Goal: Task Accomplishment & Management: Use online tool/utility

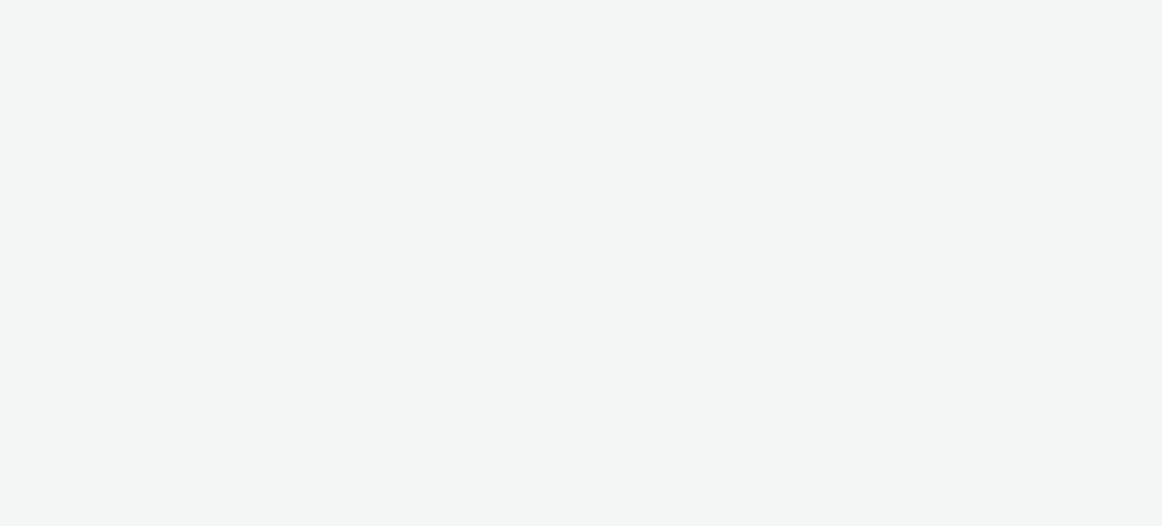
select select "a1f58486-1528-4f8c-8610-e1cdd7553bc1"
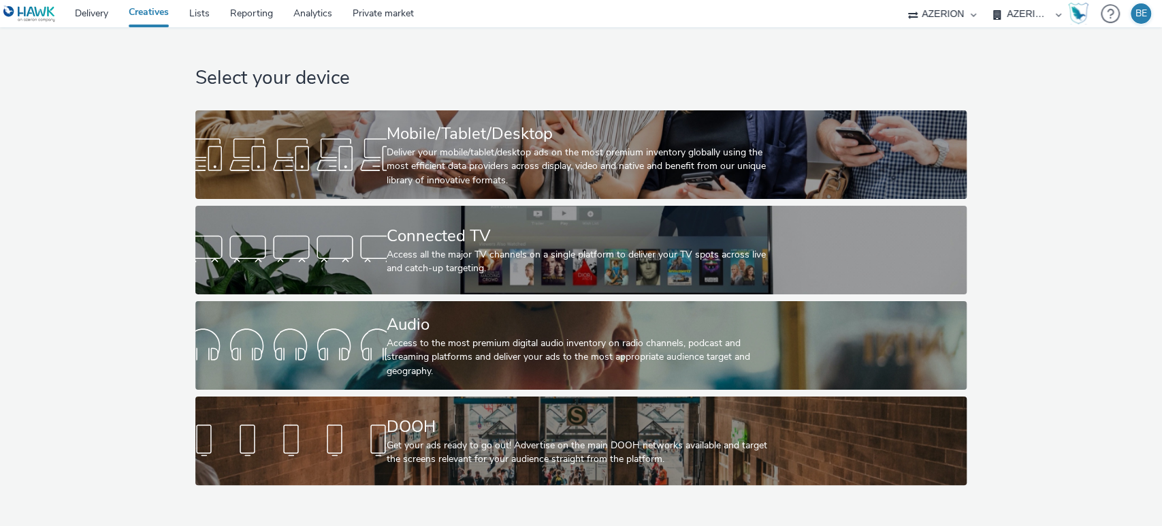
click at [102, 324] on div "Select your device Mobile/Tablet/Desktop Deliver your mobile/tablet/desktop ads…" at bounding box center [581, 259] width 1172 height 464
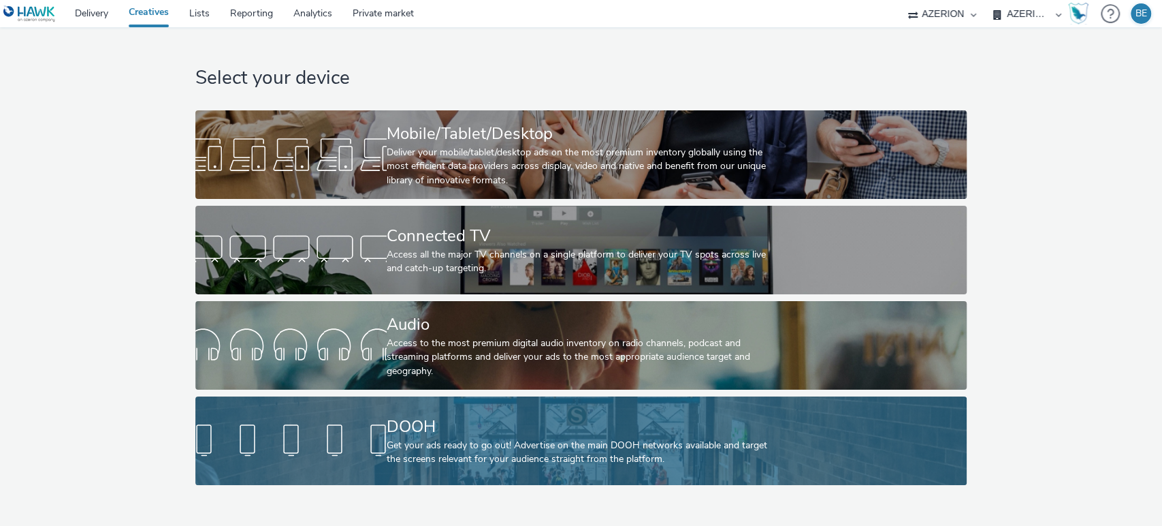
click at [350, 434] on div at bounding box center [290, 441] width 191 height 44
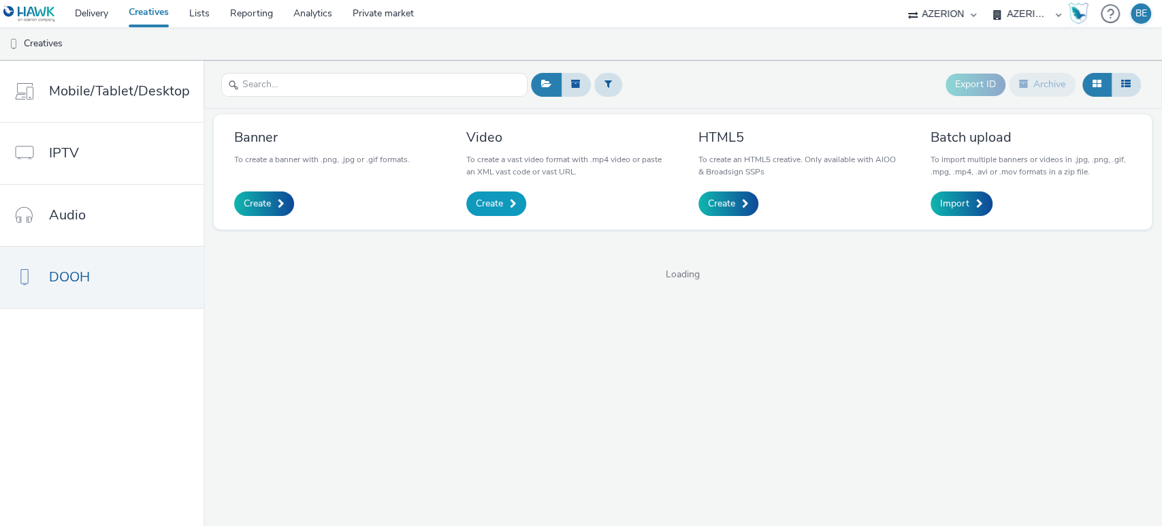
click at [494, 210] on span "Create" at bounding box center [489, 204] width 27 height 14
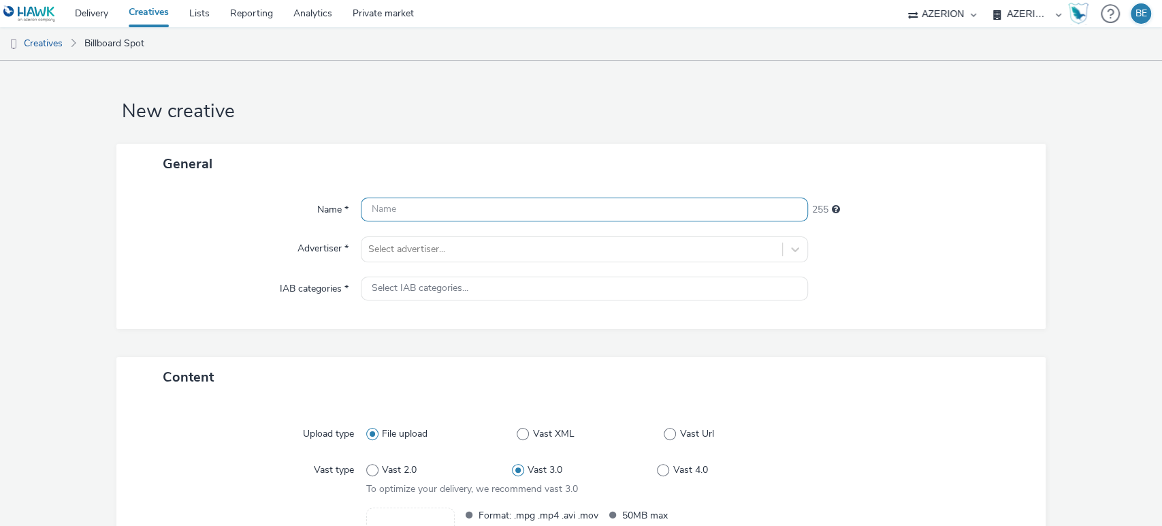
click at [400, 206] on input "text" at bounding box center [585, 209] width 448 height 24
click at [475, 210] on input "MB Veranda - Eindhoven | Sept. | 15/09/2025" at bounding box center [585, 209] width 448 height 24
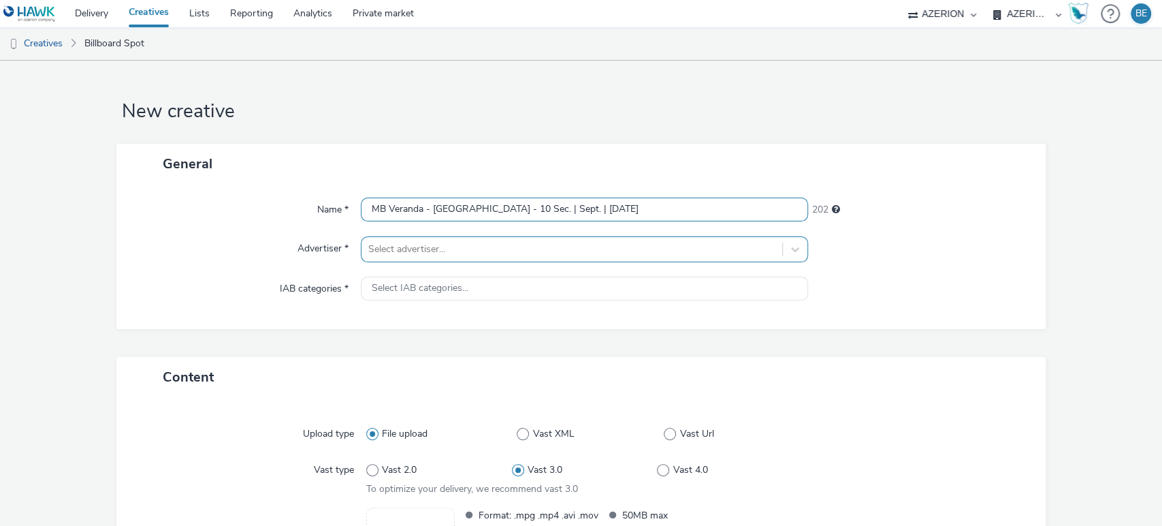
type input "MB Veranda - [GEOGRAPHIC_DATA] - 10 Sec. | Sept. | [DATE]"
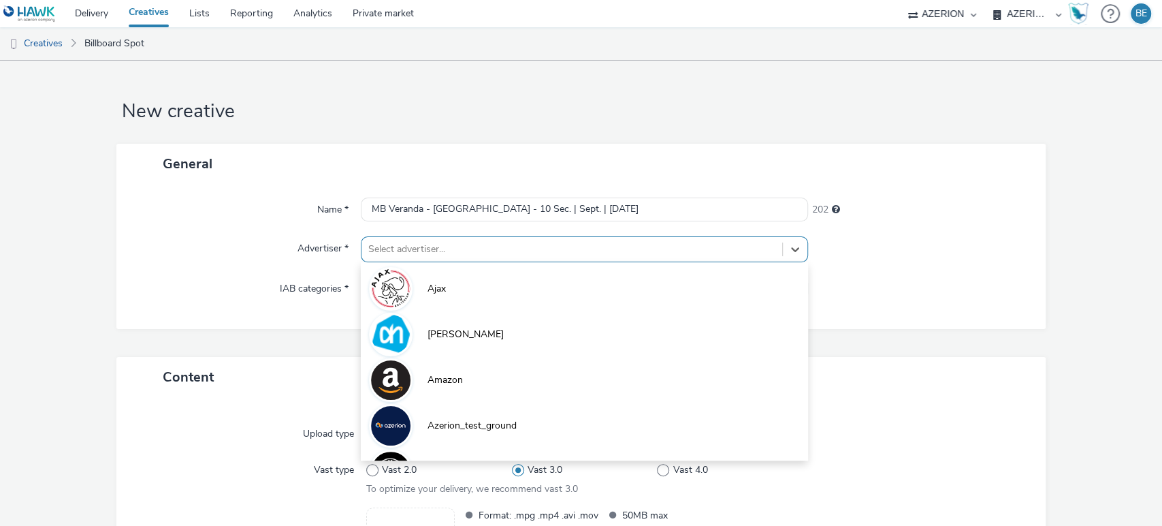
click at [409, 253] on div at bounding box center [572, 249] width 408 height 16
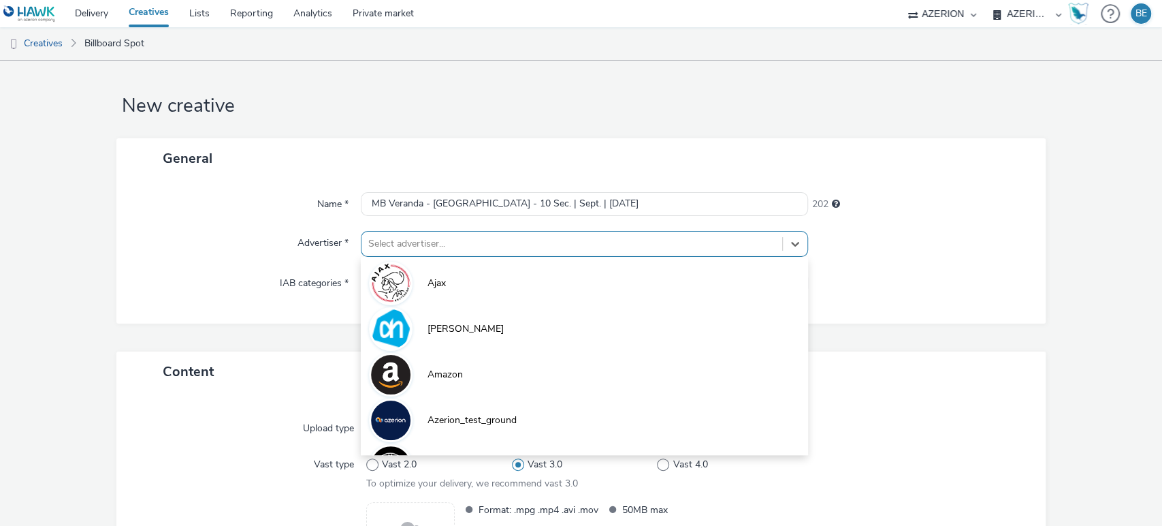
scroll to position [5, 0]
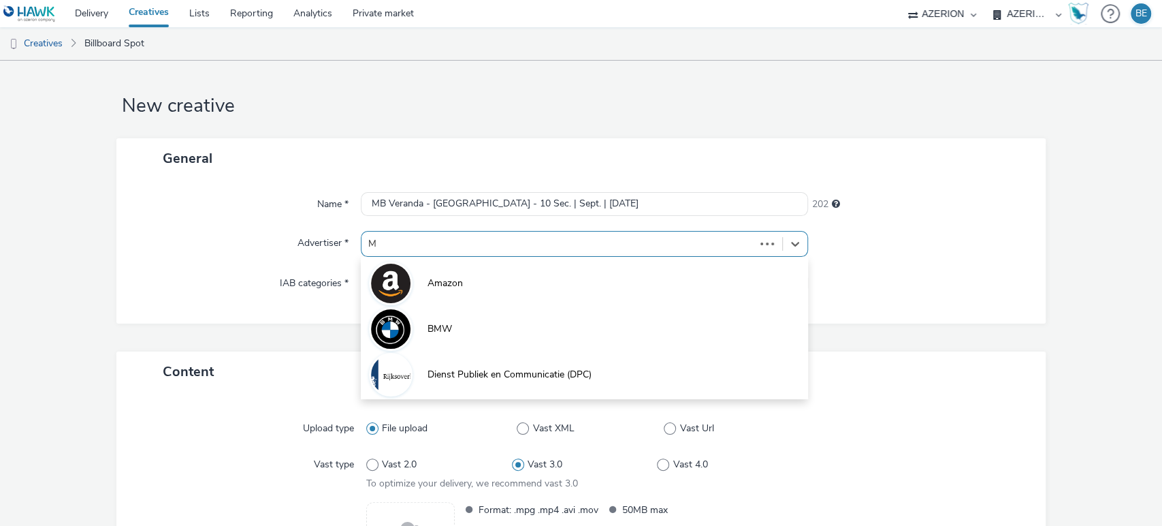
type input "MB"
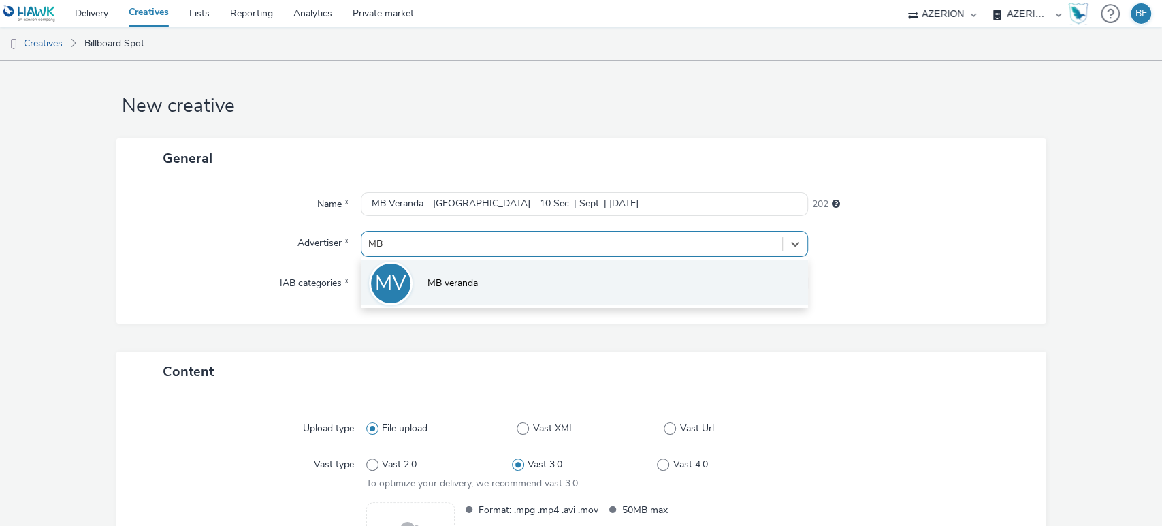
click at [453, 291] on li "MV MB veranda" at bounding box center [585, 282] width 448 height 46
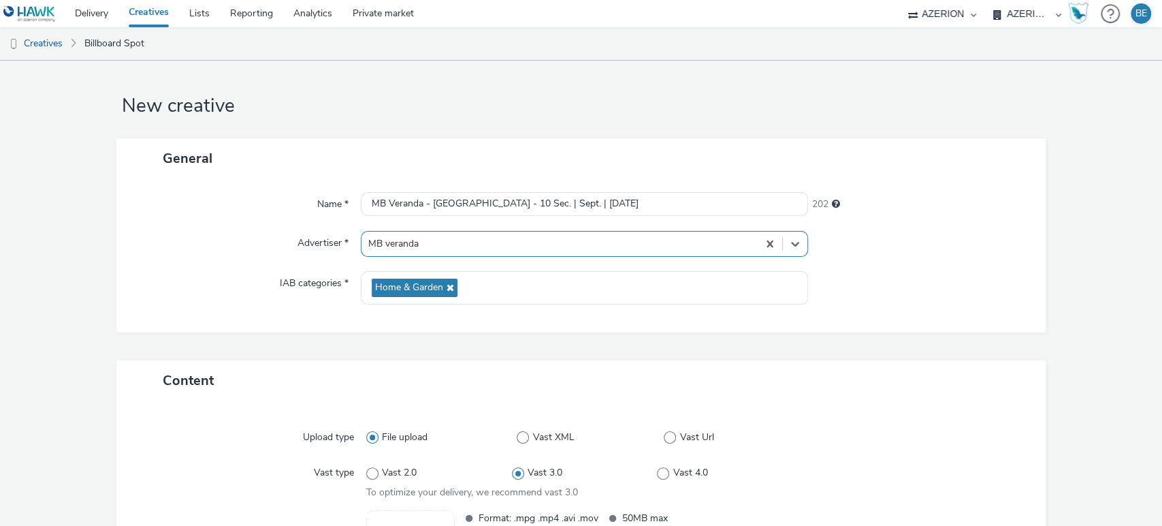
click at [158, 249] on div "Advertiser *" at bounding box center [245, 244] width 231 height 26
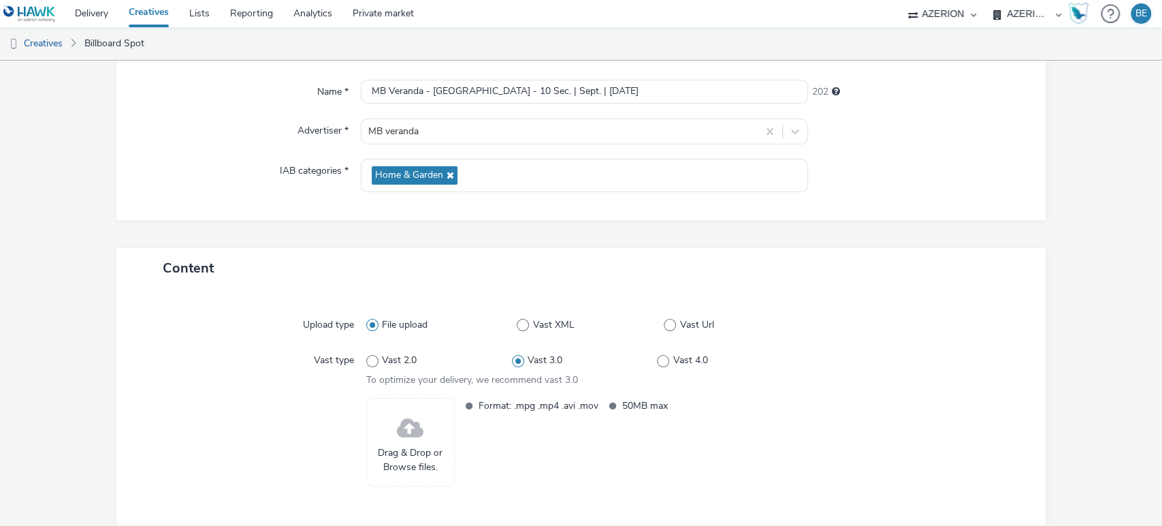
scroll to position [125, 0]
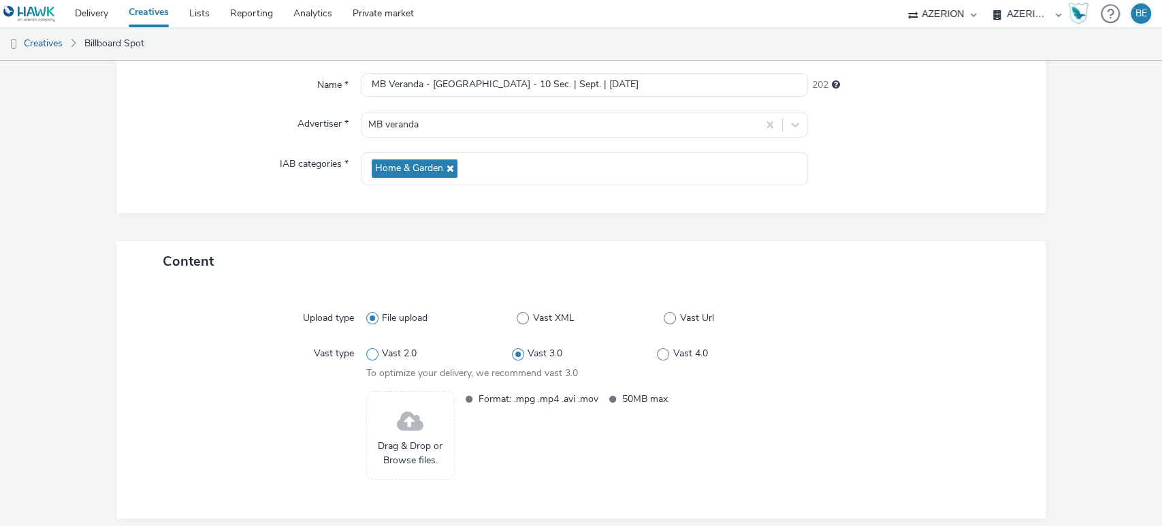
click at [367, 359] on label "Vast 2.0" at bounding box center [439, 354] width 146 height 14
click at [367, 358] on input "Vast 2.0" at bounding box center [370, 353] width 9 height 9
radio input "true"
radio input "false"
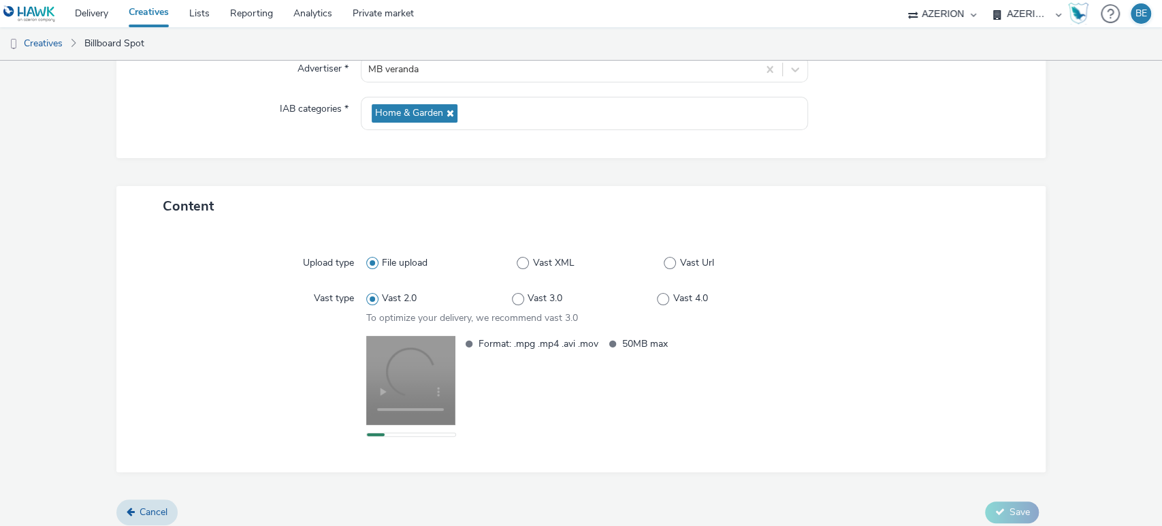
click at [1068, 282] on form "New creative General Name * MB Veranda - Eindhoven - 10 Sec. | Sept. | 15/09/20…" at bounding box center [581, 208] width 1162 height 654
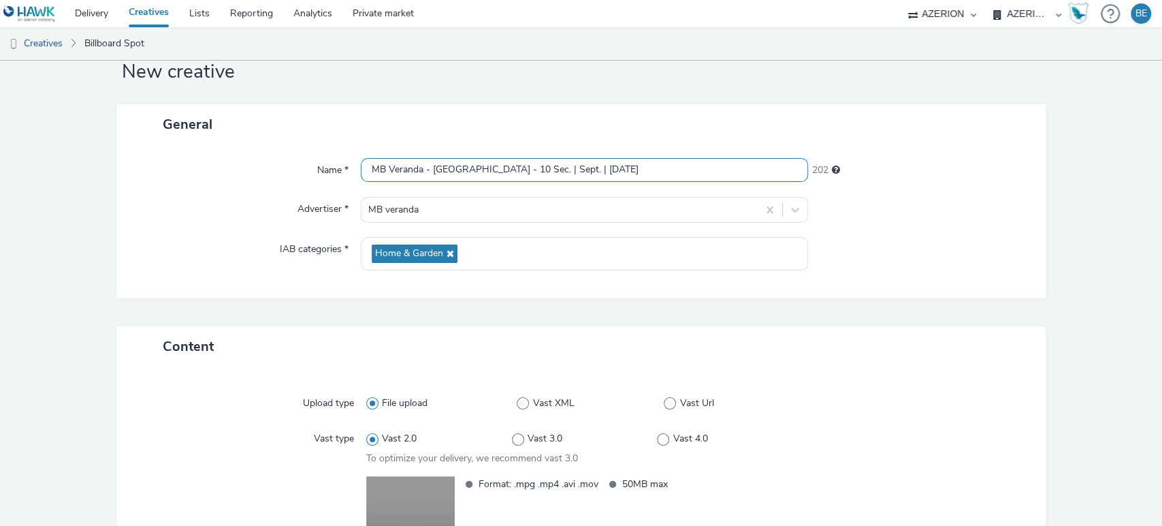
click at [606, 158] on input "MB Veranda - [GEOGRAPHIC_DATA] - 10 Sec. | Sept. | [DATE]" at bounding box center [585, 170] width 448 height 24
click at [1060, 268] on form "New creative General Name * MB Veranda - Eindhoven - 10 Sec. | Sept. | 15/09/20…" at bounding box center [581, 354] width 1162 height 667
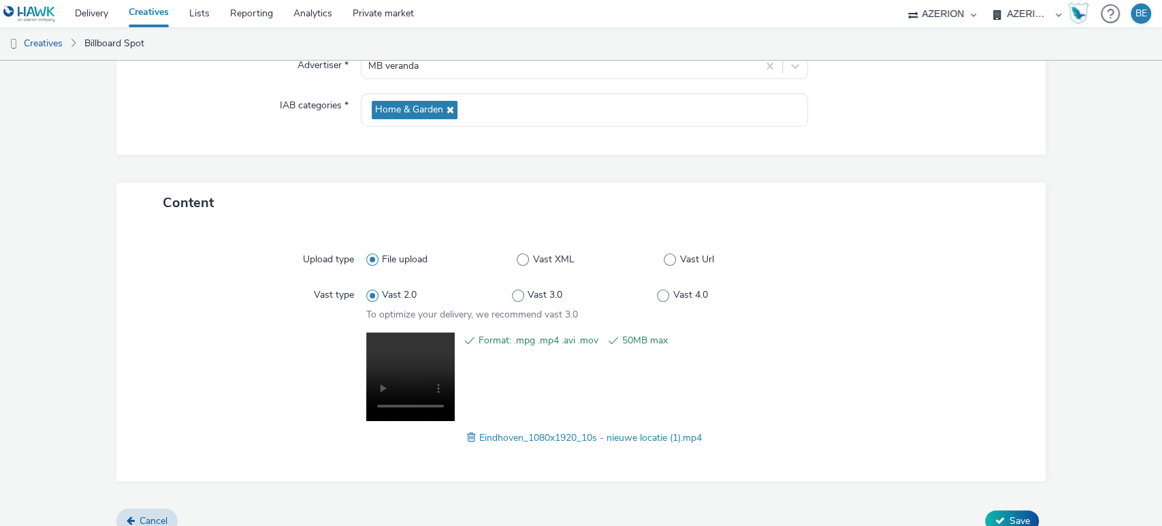
scroll to position [200, 0]
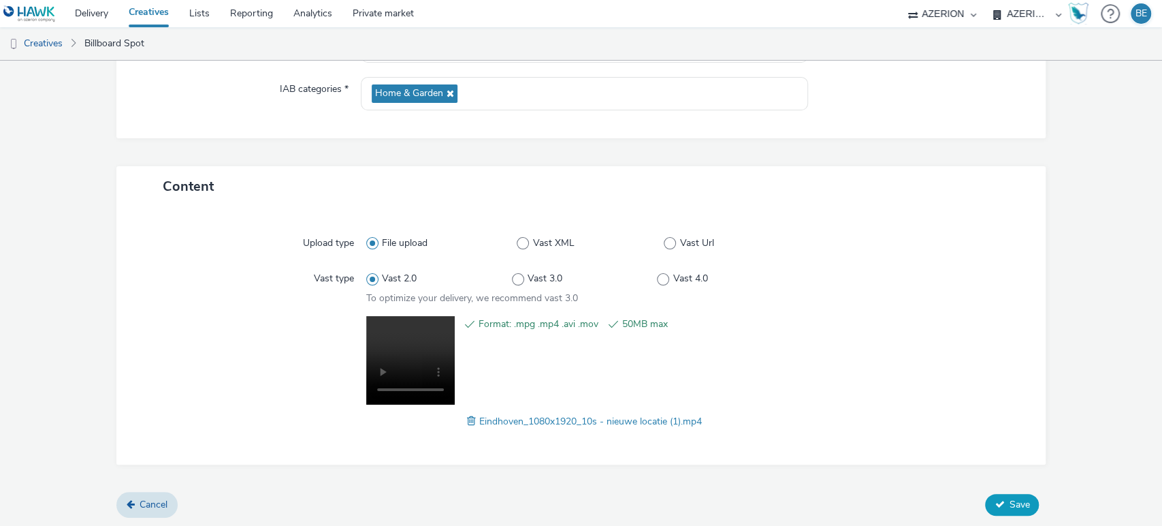
click at [995, 503] on button "Save" at bounding box center [1012, 505] width 54 height 22
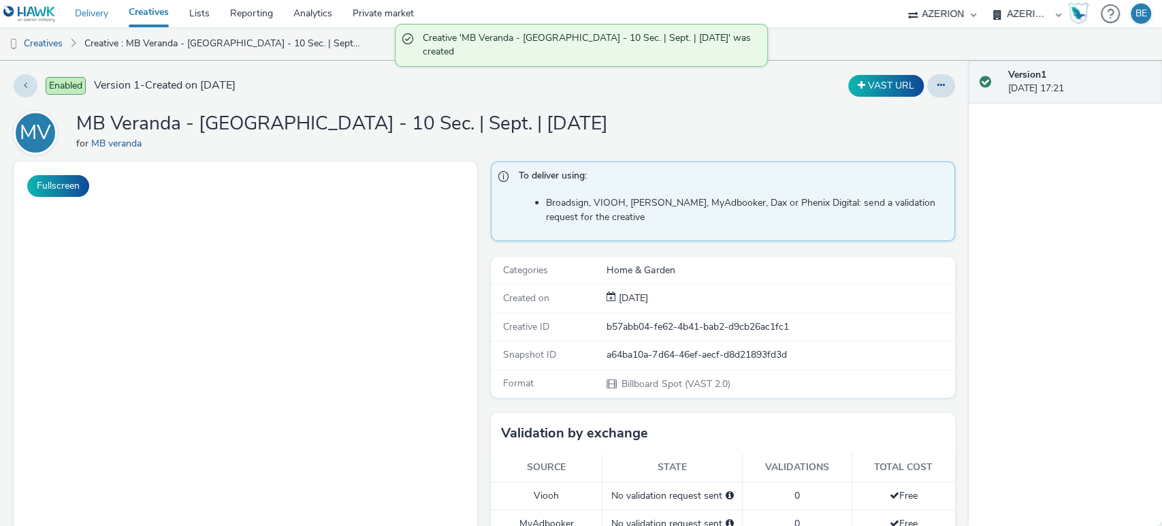
click at [152, 17] on link "Creatives" at bounding box center [148, 13] width 61 height 27
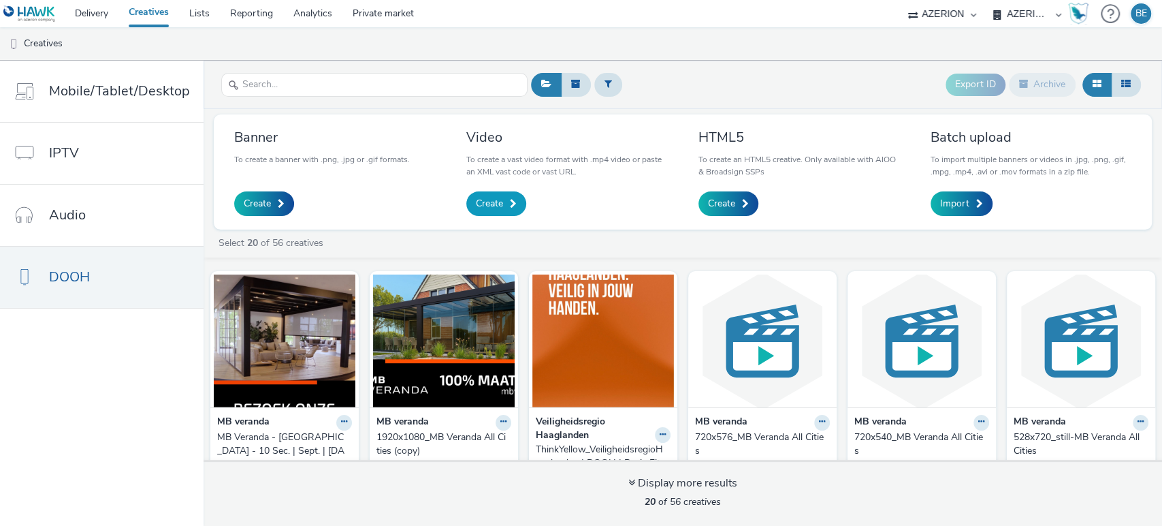
click at [507, 195] on link "Create" at bounding box center [496, 203] width 60 height 25
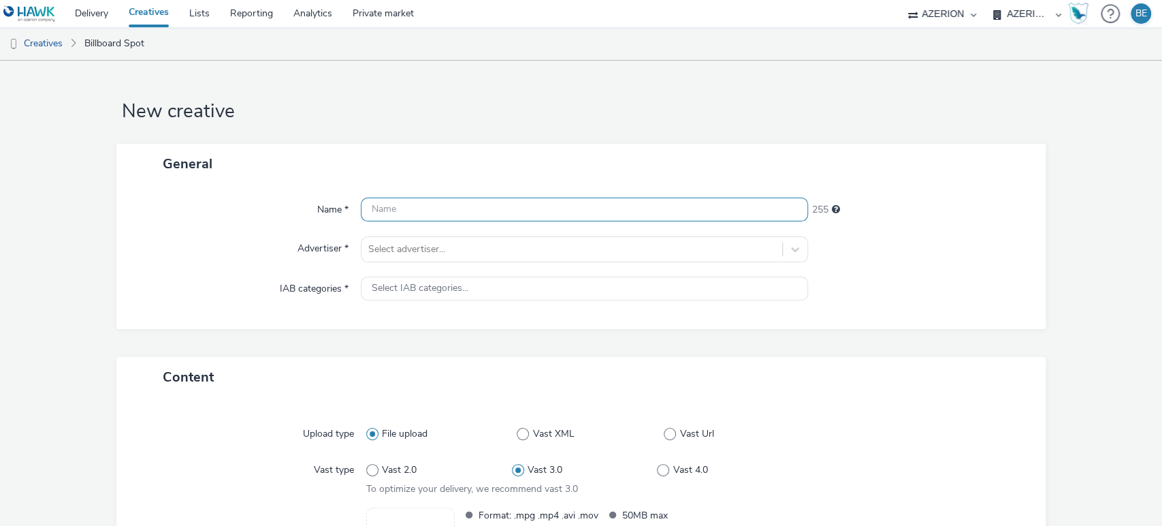
click at [448, 207] on input "text" at bounding box center [585, 209] width 448 height 24
paste input "MB Veranda - [GEOGRAPHIC_DATA] - 10 Sec. | Sept. | [DATE]"
click at [490, 202] on input "MB Veranda - [GEOGRAPHIC_DATA] - 10 Sec. | Sept. | [DATE]" at bounding box center [585, 209] width 448 height 24
type input "MB Veranda - [GEOGRAPHIC_DATA] - 6 Sec. | Sept. | [DATE]"
click at [500, 153] on div "General" at bounding box center [581, 164] width 930 height 40
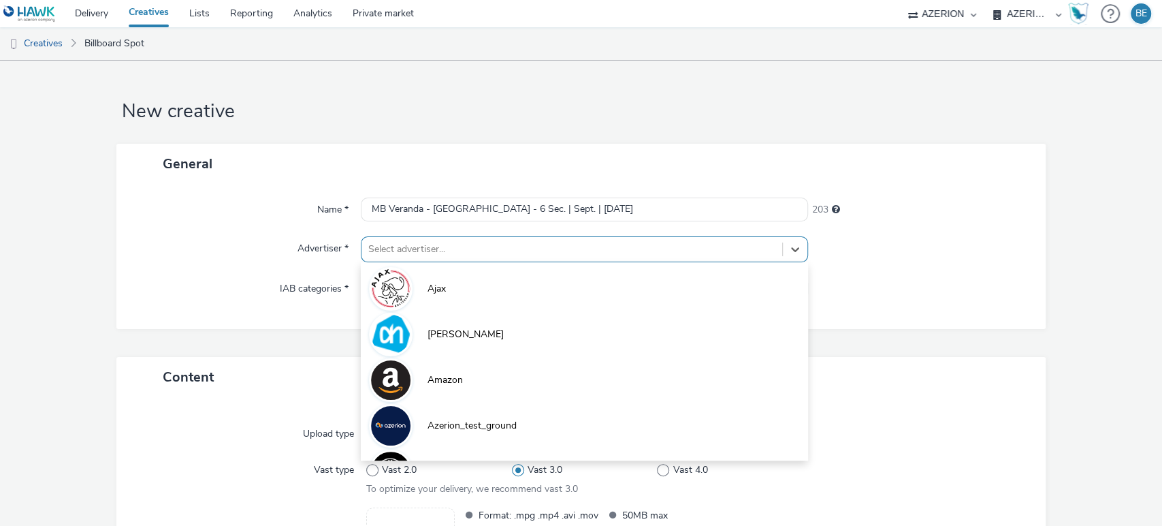
click at [395, 246] on div at bounding box center [572, 249] width 408 height 16
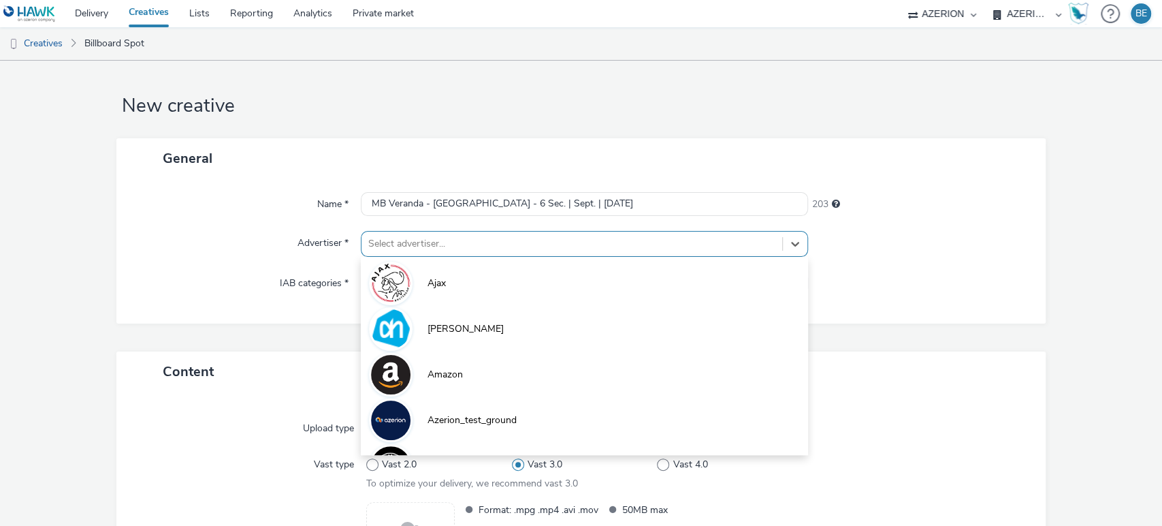
scroll to position [5, 0]
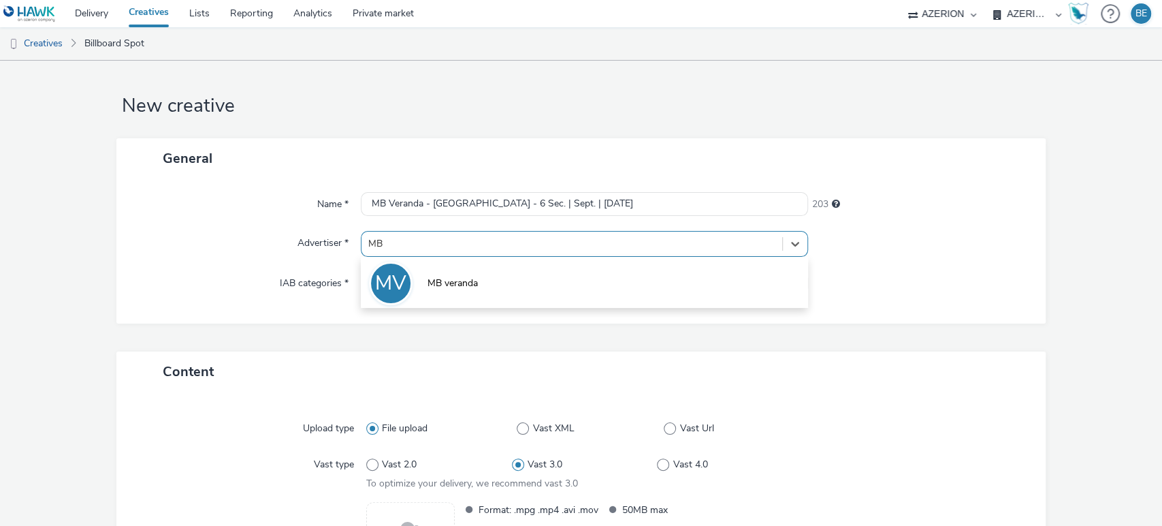
type input "MB"
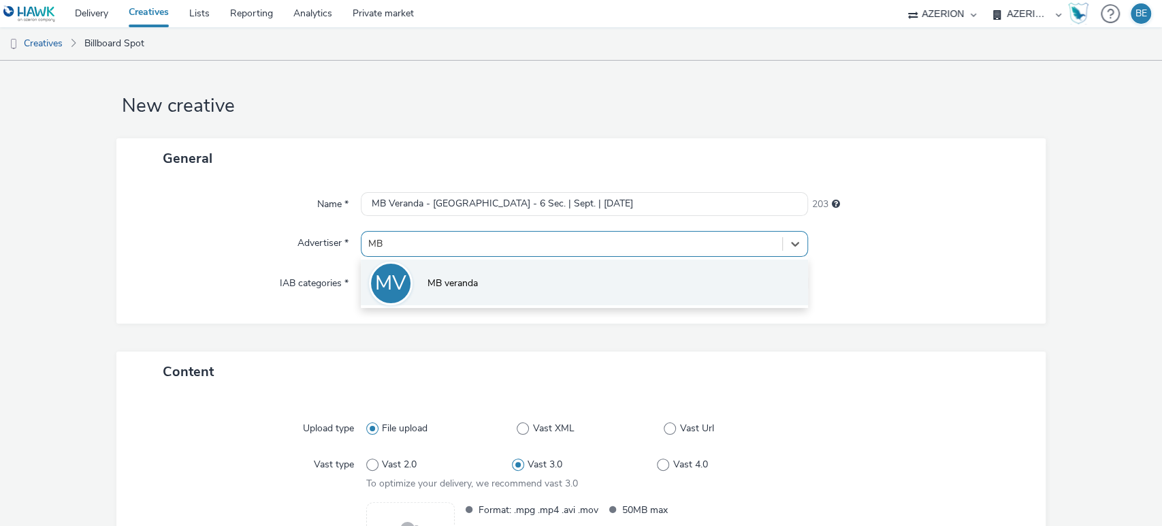
click at [430, 288] on span "MB veranda" at bounding box center [453, 283] width 50 height 14
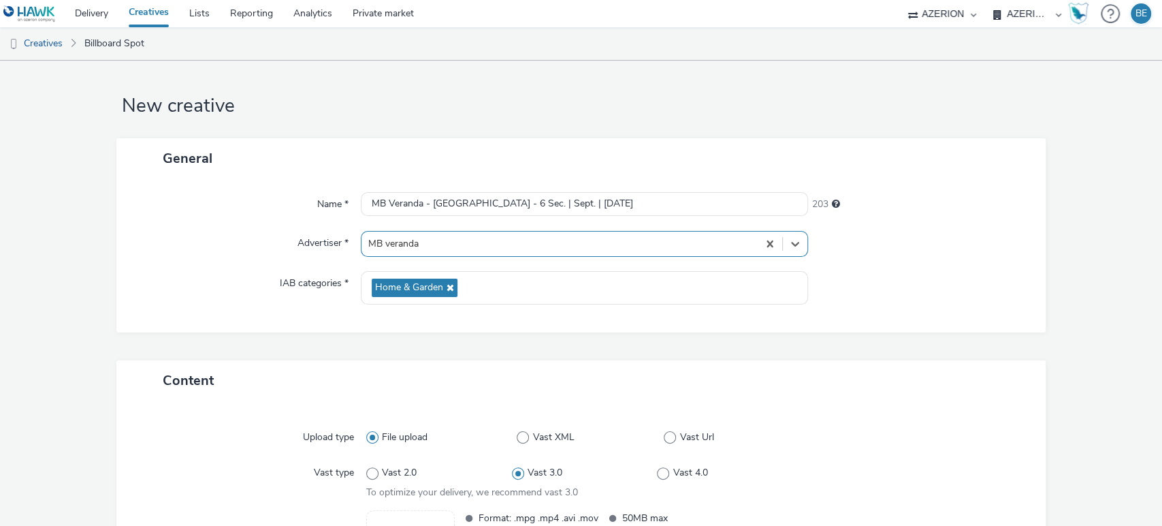
scroll to position [138, 0]
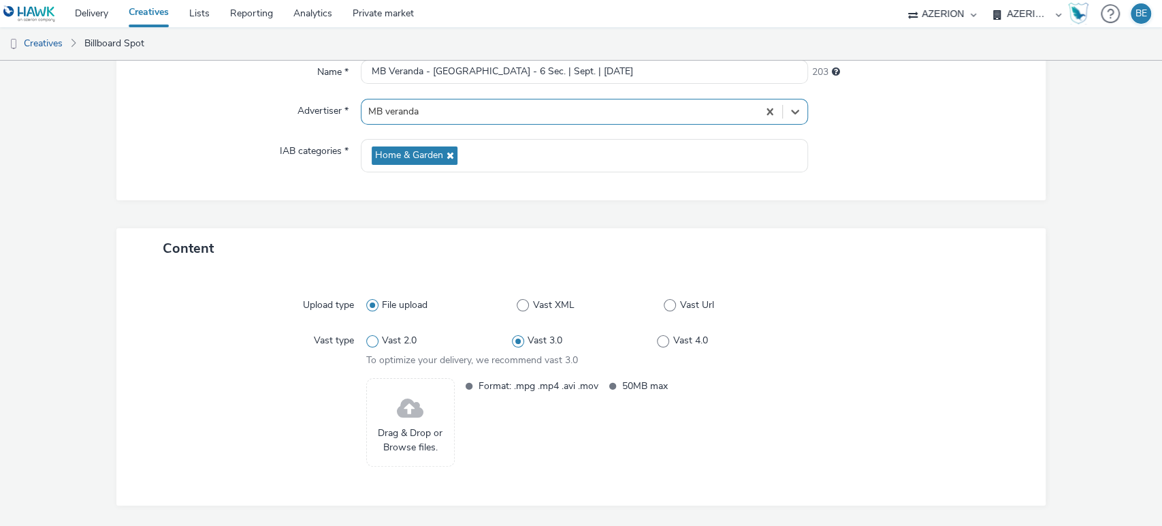
click at [366, 340] on span at bounding box center [372, 341] width 12 height 12
click at [366, 340] on input "Vast 2.0" at bounding box center [370, 340] width 9 height 9
radio input "true"
radio input "false"
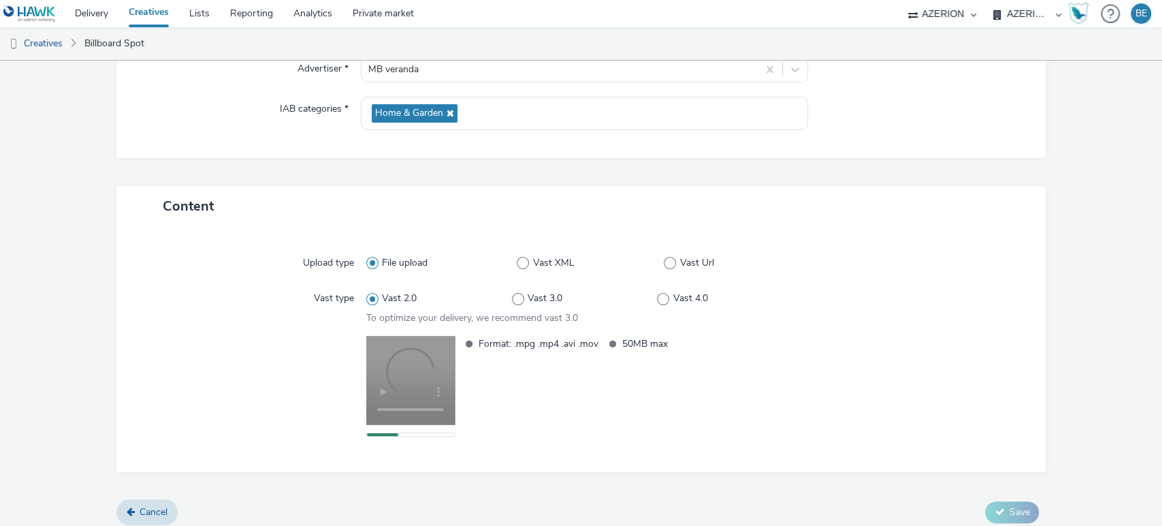
click at [1070, 272] on form "New creative General Name * MB Veranda - Eindhoven - 6 Sec. | Sept. | 15/09/202…" at bounding box center [581, 208] width 1162 height 654
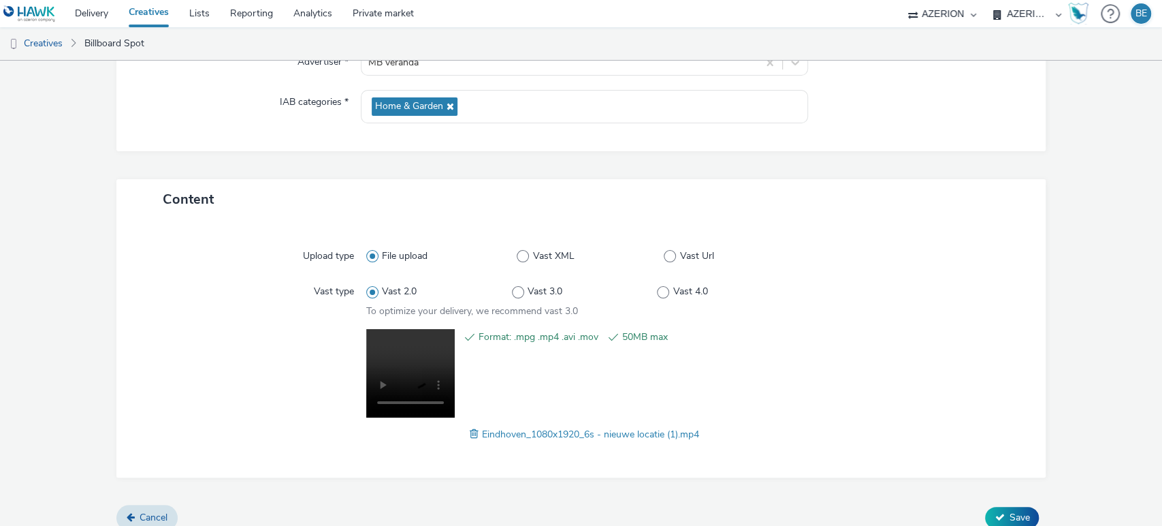
scroll to position [200, 0]
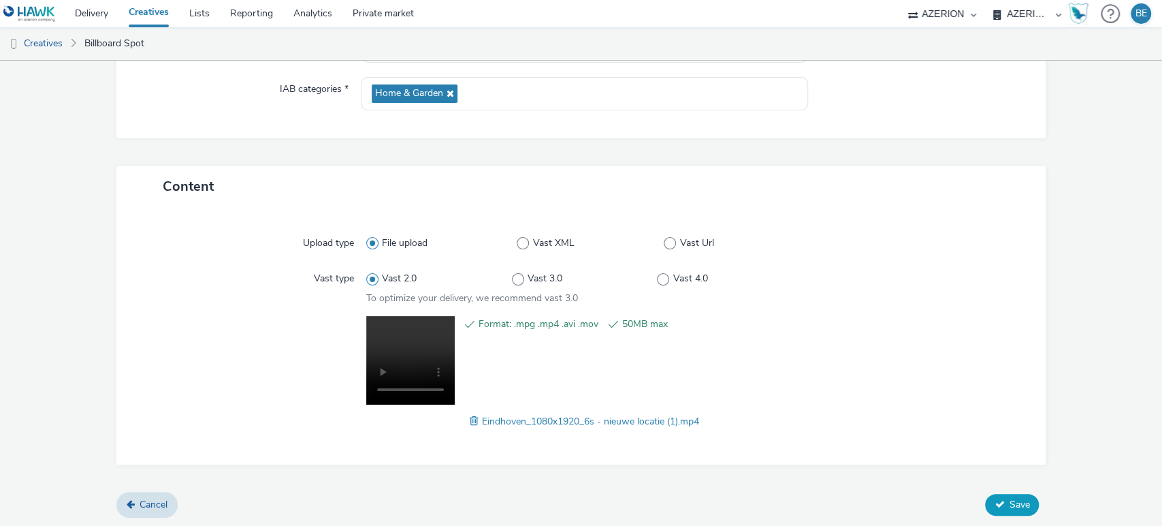
click at [995, 499] on icon at bounding box center [1000, 504] width 10 height 10
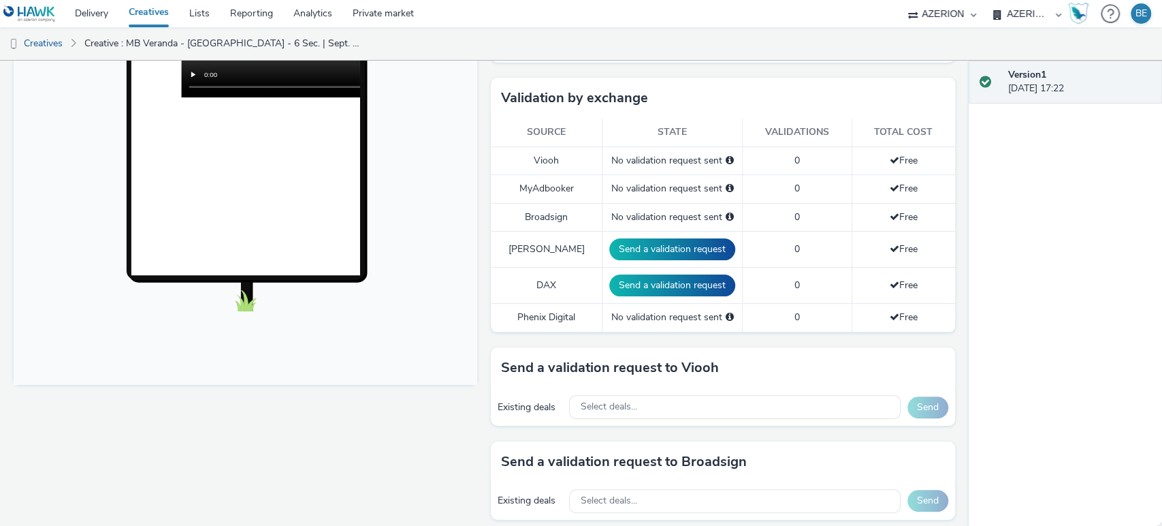
scroll to position [526, 0]
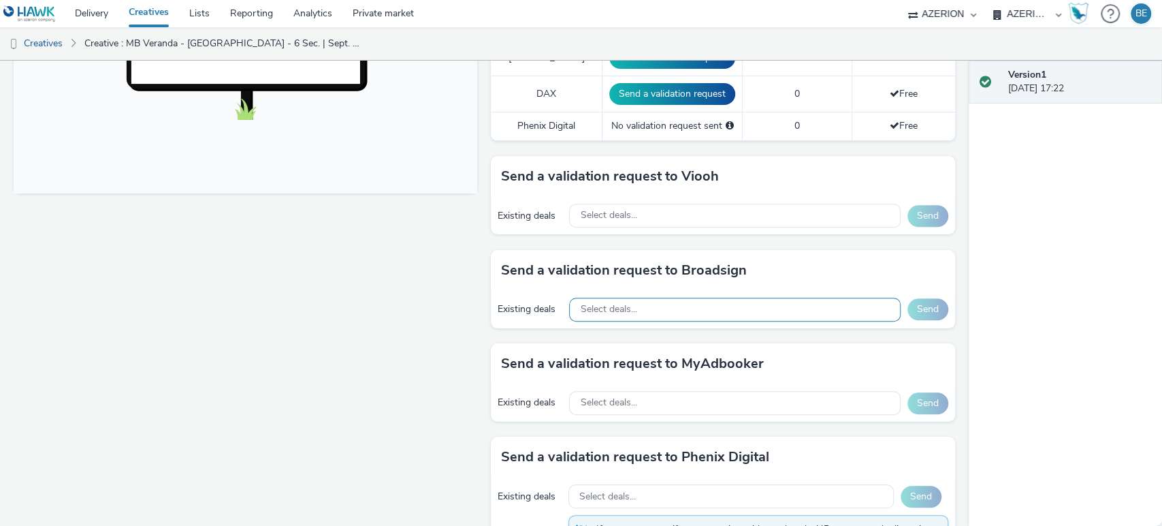
click at [697, 312] on div "Select deals..." at bounding box center [734, 310] width 331 height 24
paste input "NL_Global_AlwaysOn"
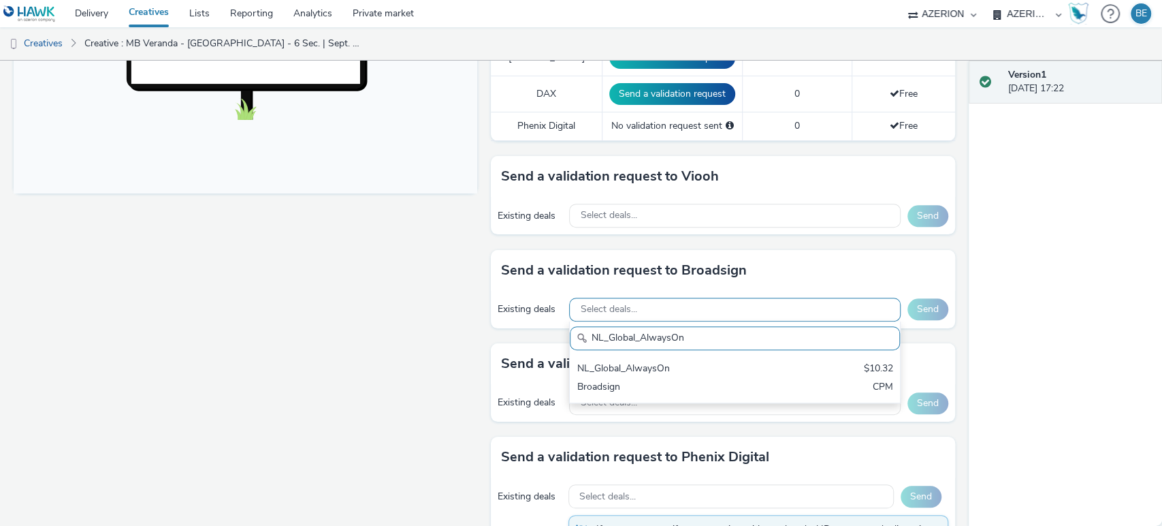
scroll to position [0, 0]
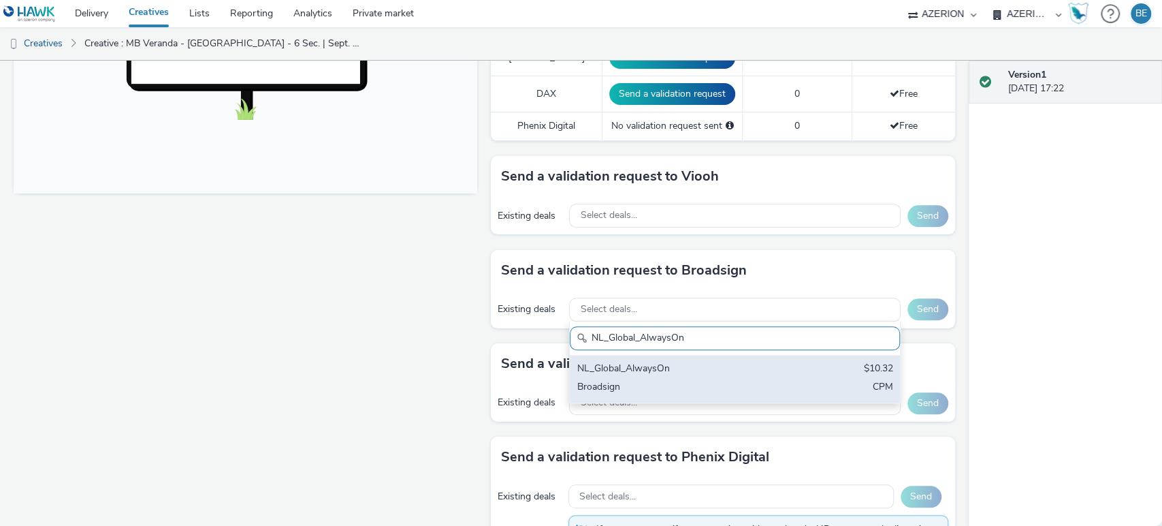
click at [675, 380] on div "Broadsign" at bounding box center [681, 388] width 208 height 16
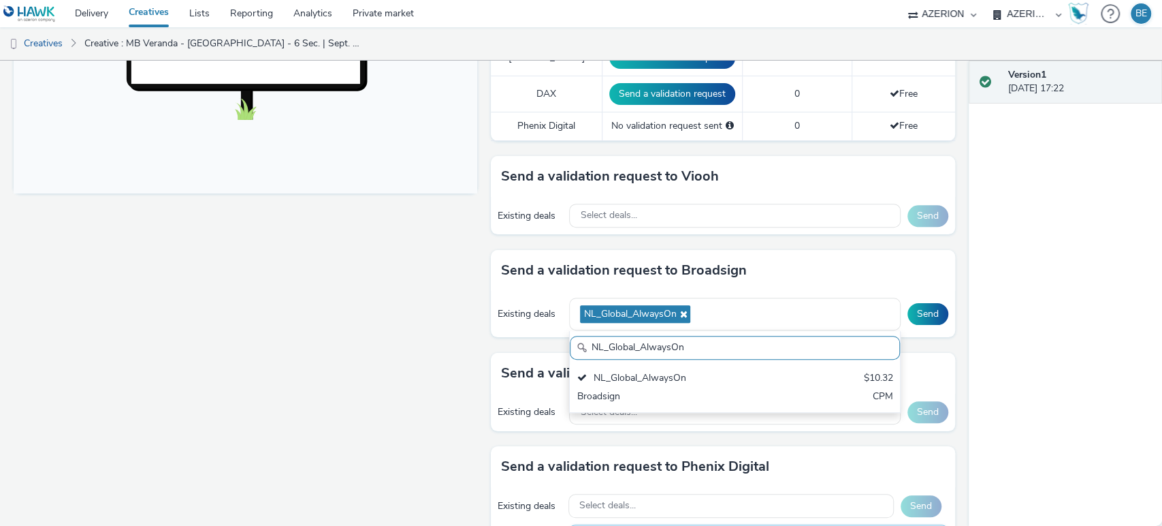
paste input "Global NL - Hawk Multiple Advertisers"
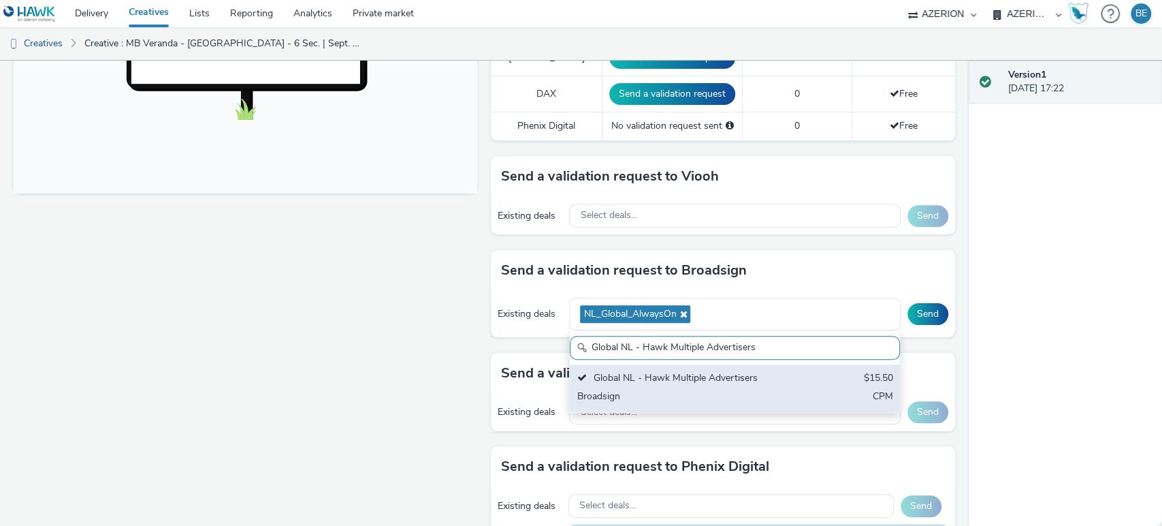
click at [682, 398] on div "Broadsign" at bounding box center [681, 397] width 208 height 16
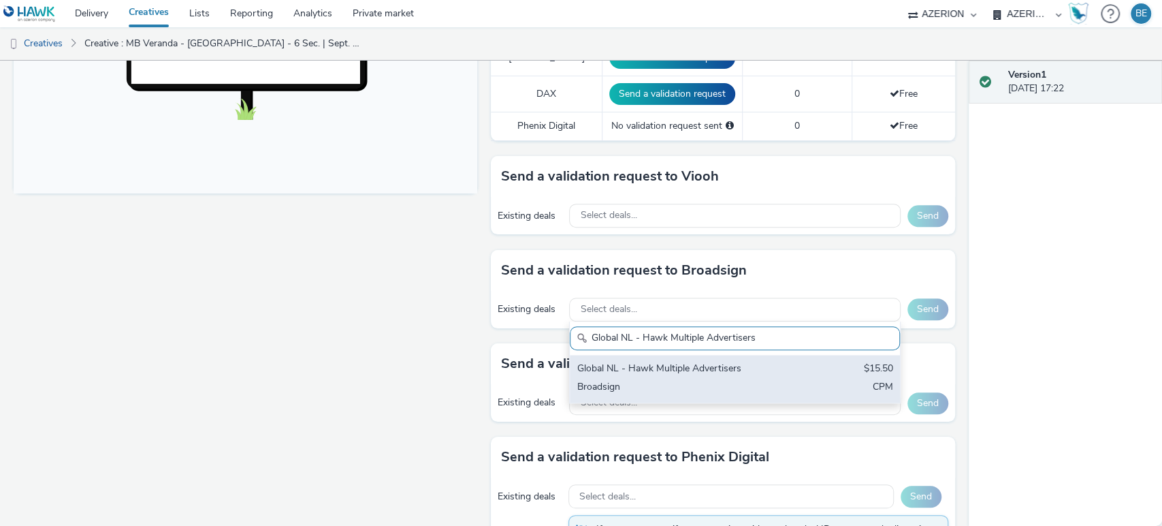
click at [675, 377] on div "Global NL - Hawk Multiple Advertisers $15.50 Broadsign CPM" at bounding box center [735, 379] width 330 height 48
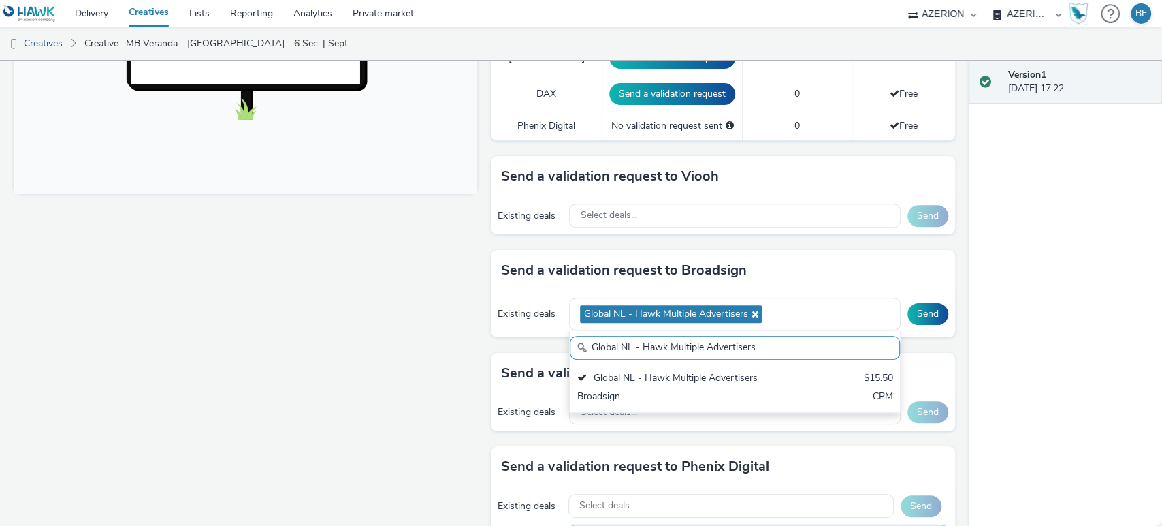
paste input "OceanOutdoor - Roadside Deal"
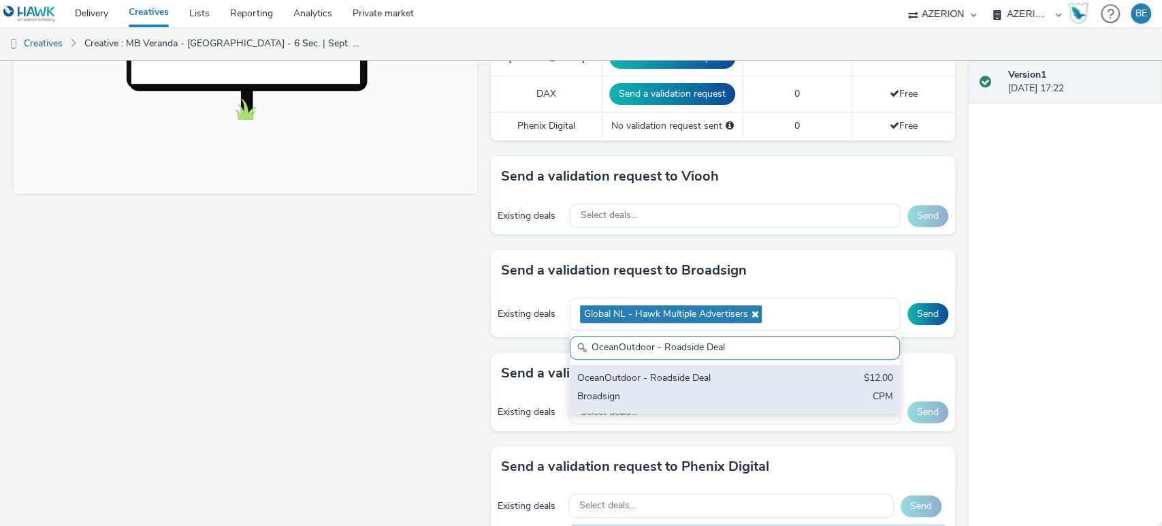
click at [714, 397] on div "Broadsign" at bounding box center [681, 397] width 208 height 16
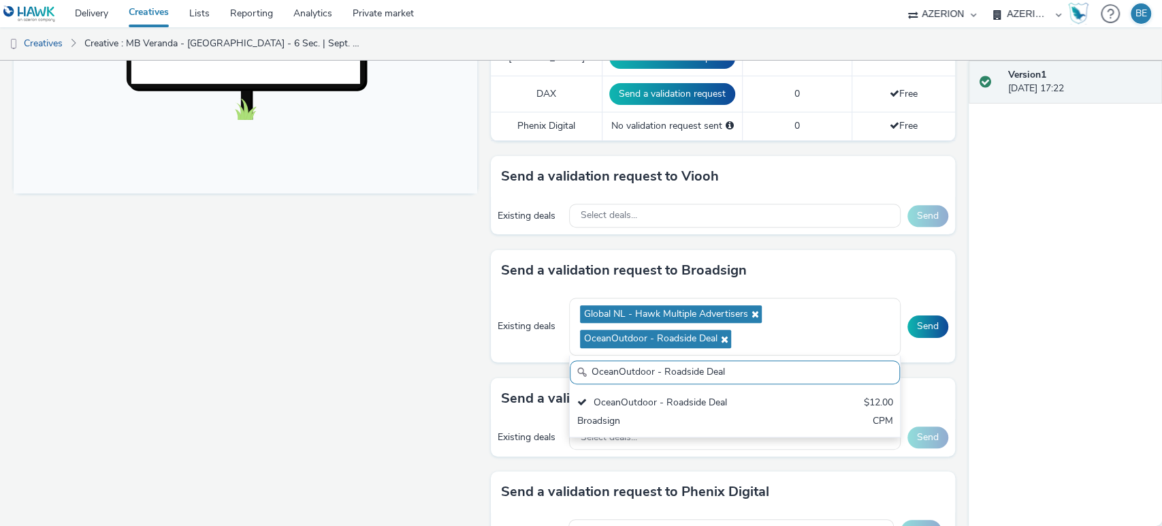
paste input "NL_Global_AlwaysOn"
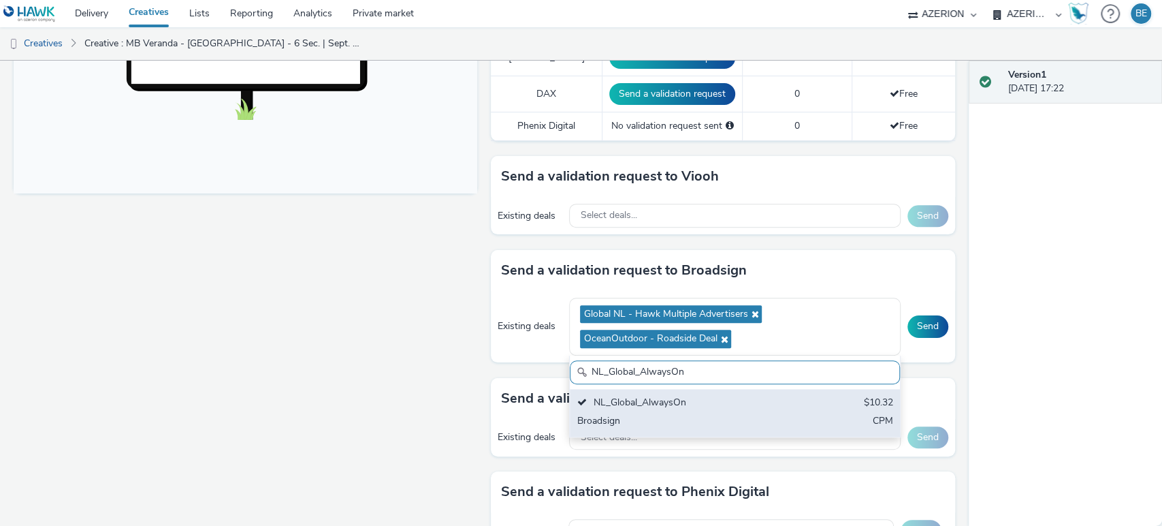
type input "NL_Global_AlwaysOn"
click at [690, 407] on div "NL_Global_AlwaysOn" at bounding box center [681, 404] width 208 height 16
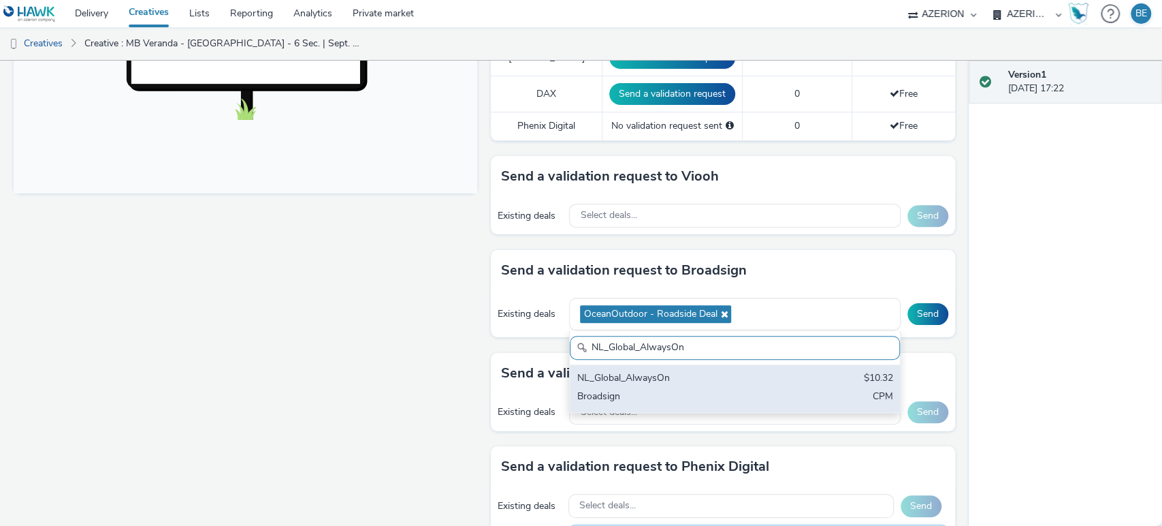
click at [794, 392] on div "NL_Global_AlwaysOn $10.32 Broadsign CPM" at bounding box center [735, 388] width 330 height 48
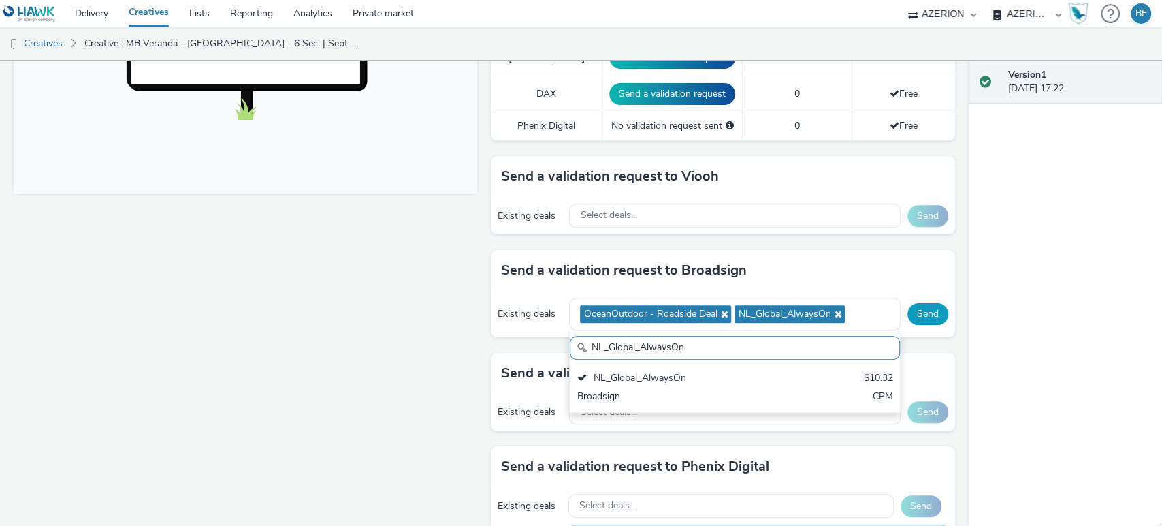
click at [928, 315] on button "Send" at bounding box center [928, 314] width 41 height 22
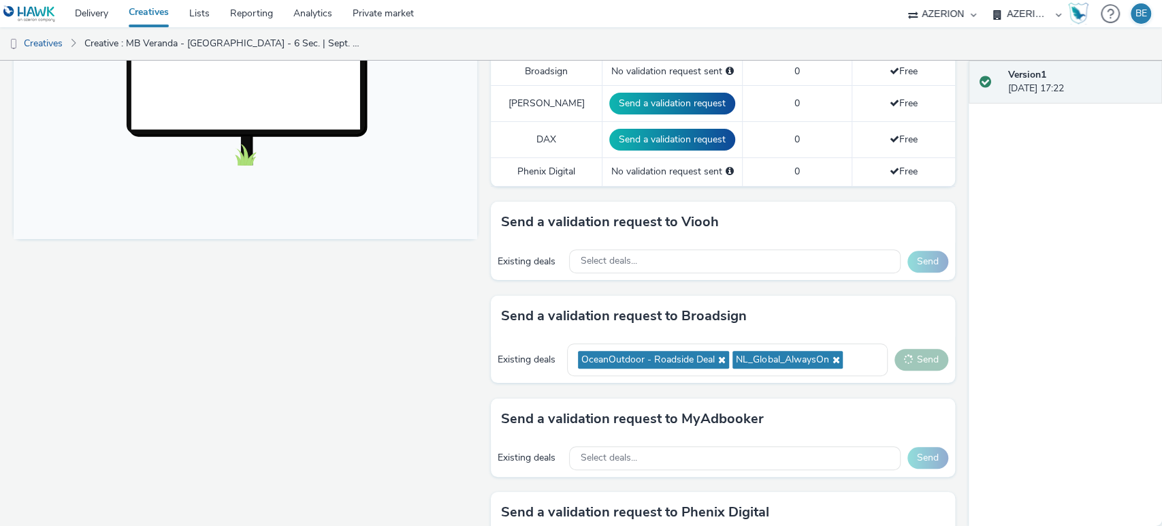
scroll to position [479, 0]
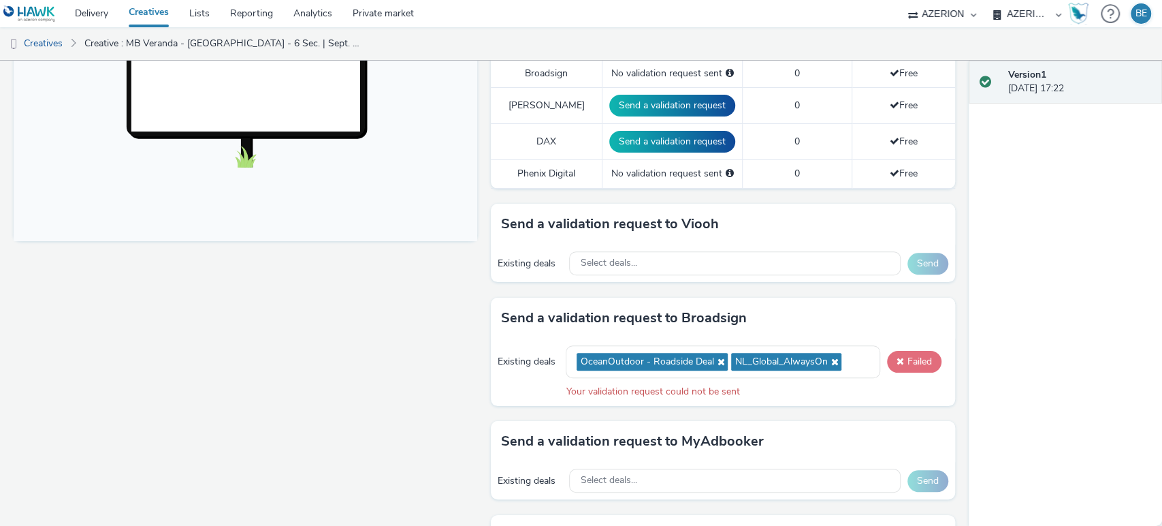
click at [904, 357] on button "Failed" at bounding box center [914, 362] width 54 height 22
click at [714, 359] on icon at bounding box center [719, 362] width 11 height 10
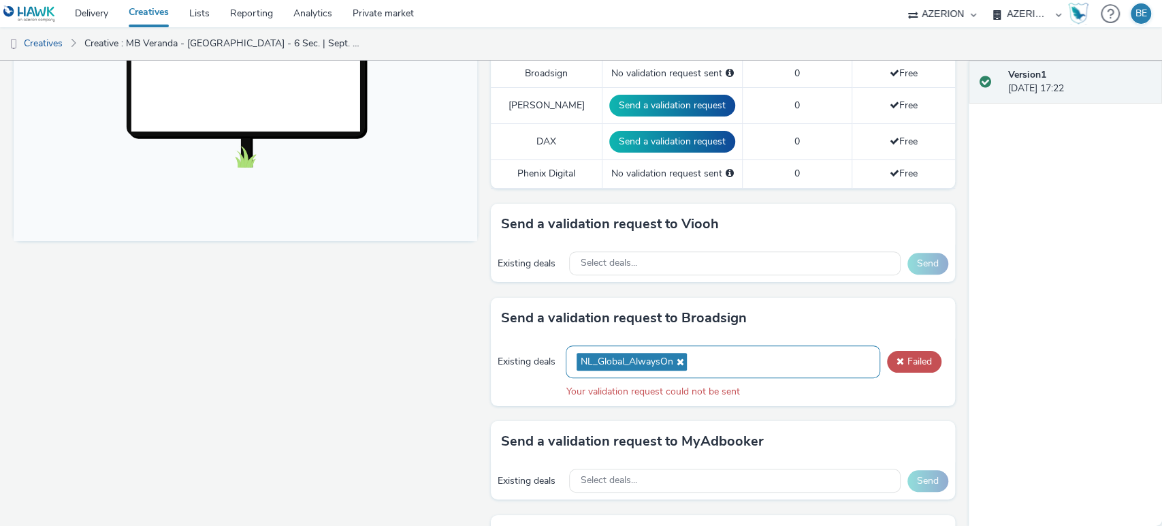
click at [673, 361] on icon at bounding box center [678, 362] width 11 height 10
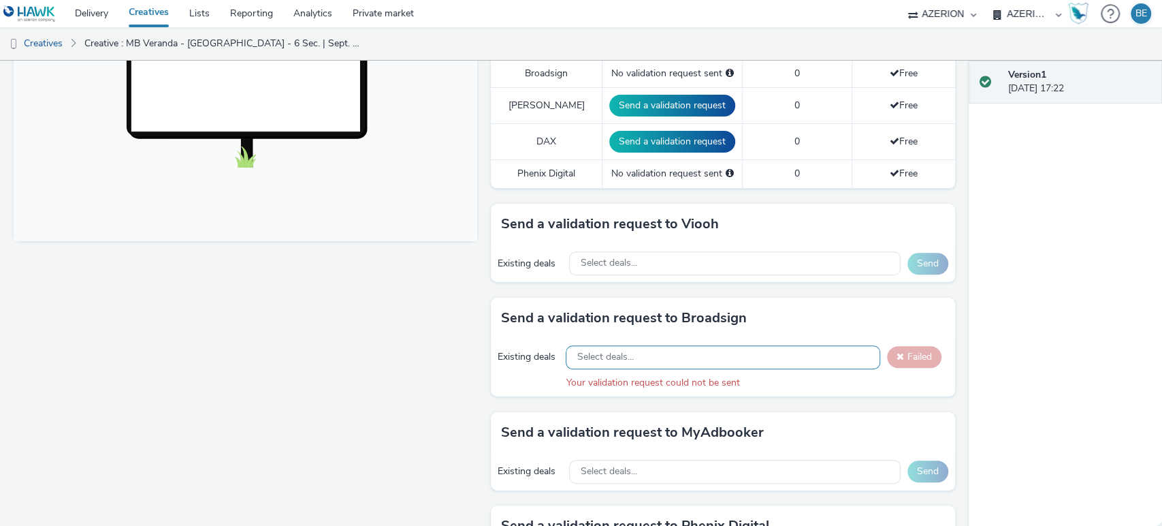
click at [641, 354] on div "Select deals..." at bounding box center [723, 357] width 314 height 24
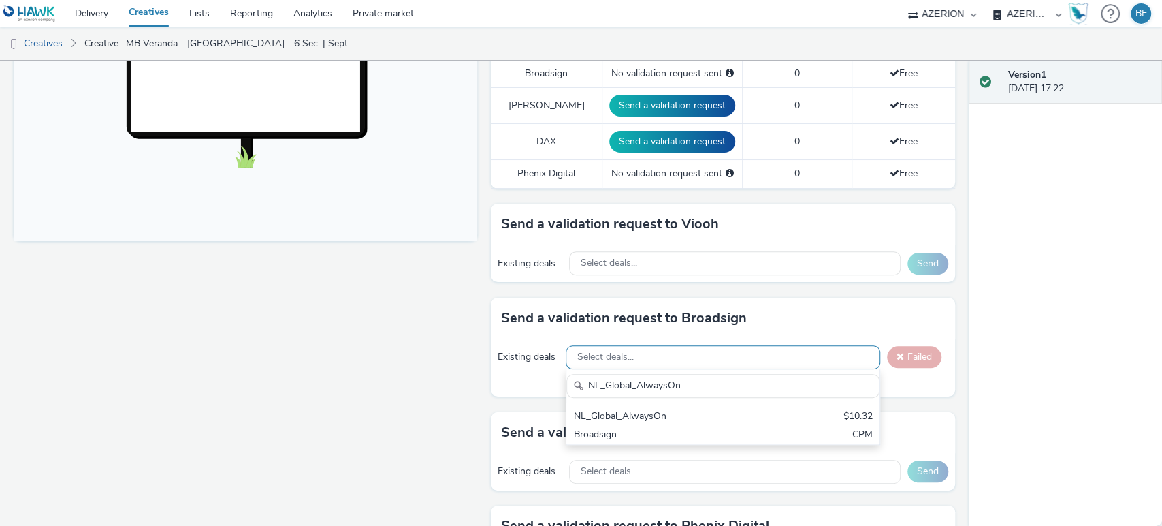
scroll to position [0, 0]
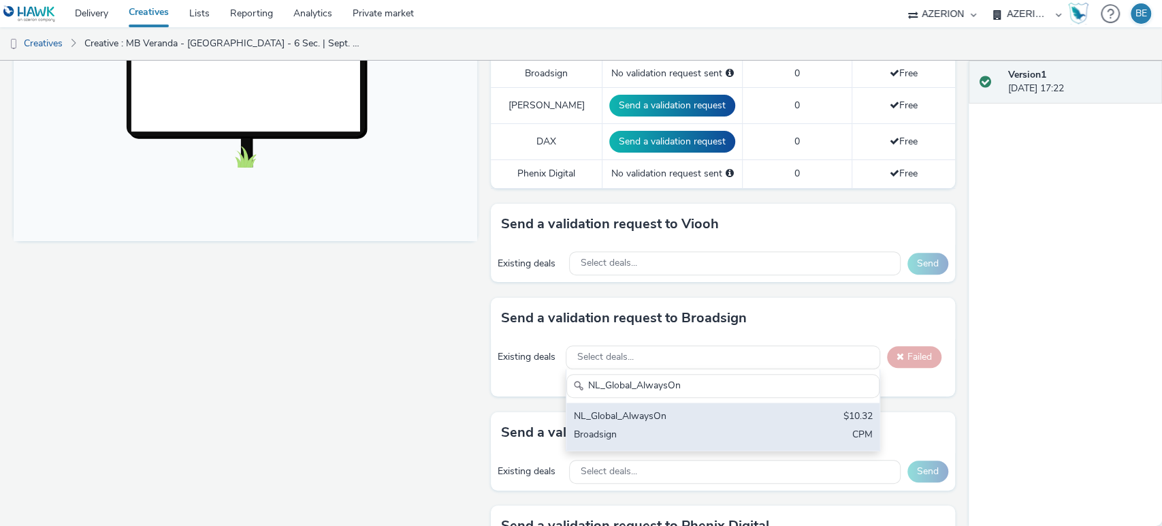
type input "NL_Global_AlwaysOn"
click at [642, 423] on div "NL_Global_AlwaysOn $10.32 Broadsign CPM" at bounding box center [723, 426] width 313 height 48
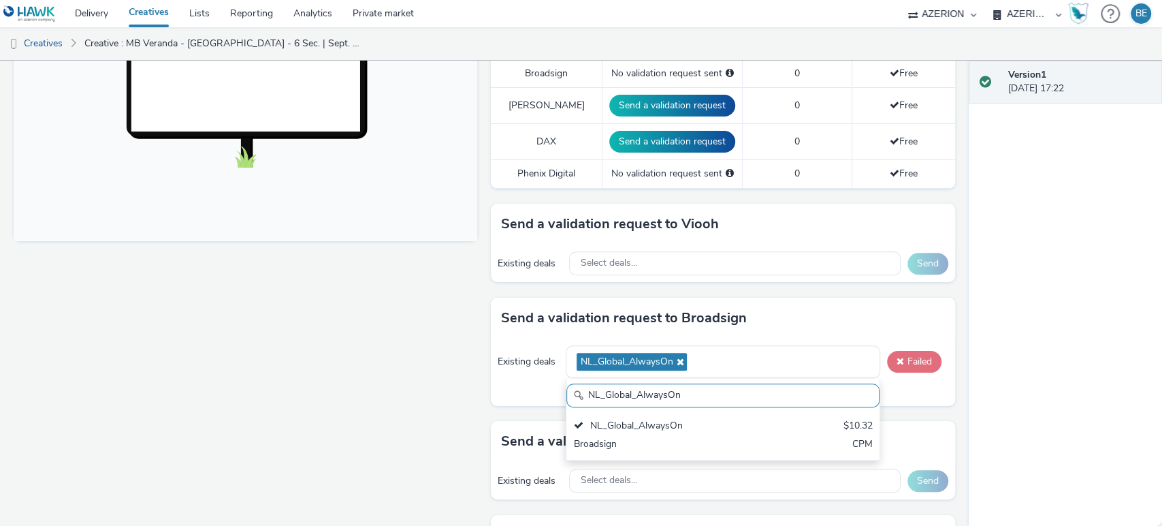
click at [899, 361] on button "Failed" at bounding box center [914, 362] width 54 height 22
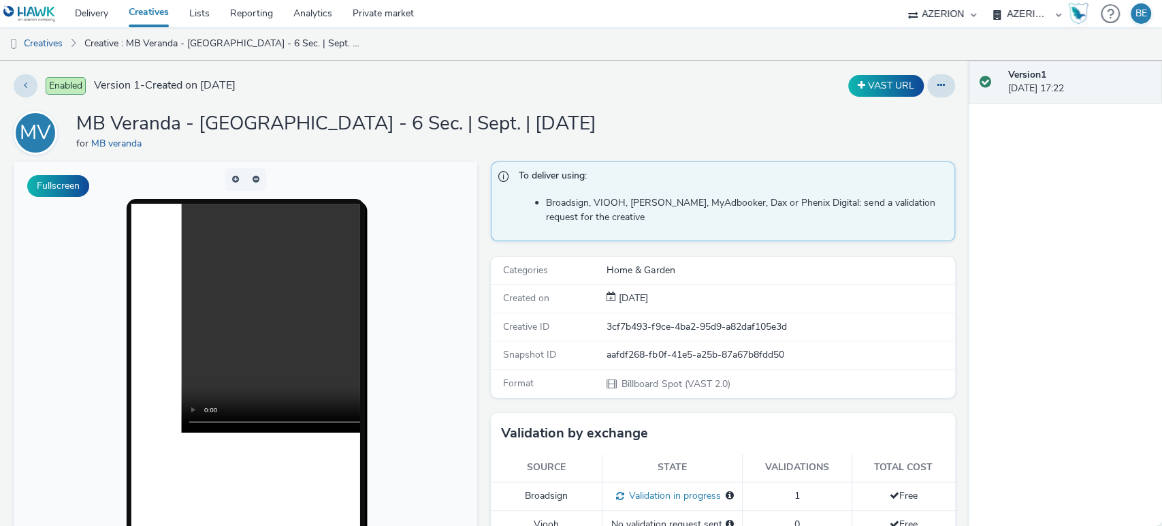
click at [154, 18] on link "Creatives" at bounding box center [148, 13] width 61 height 27
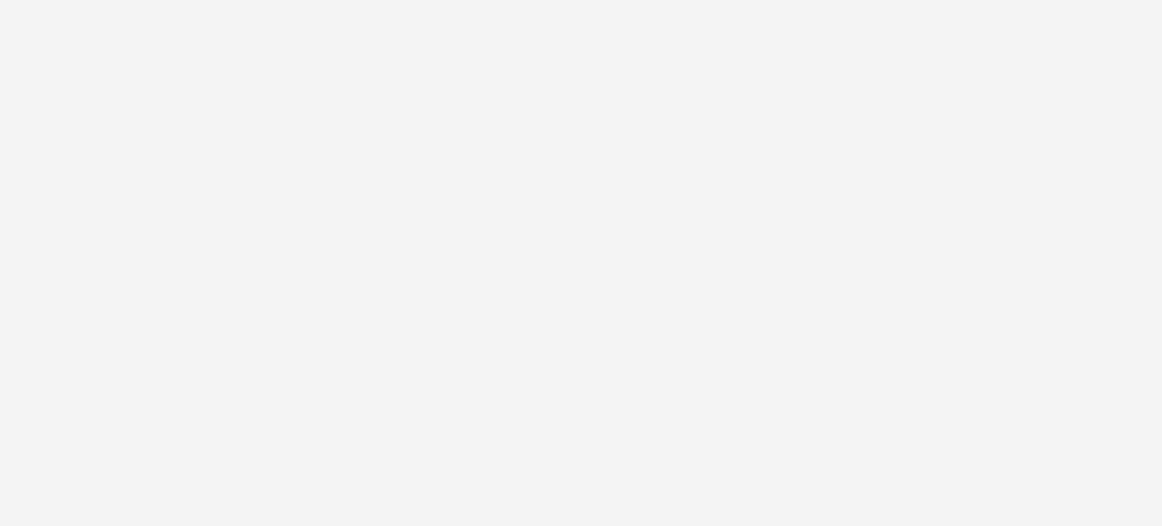
select select "a1f58486-1528-4f8c-8610-e1cdd7553bc1"
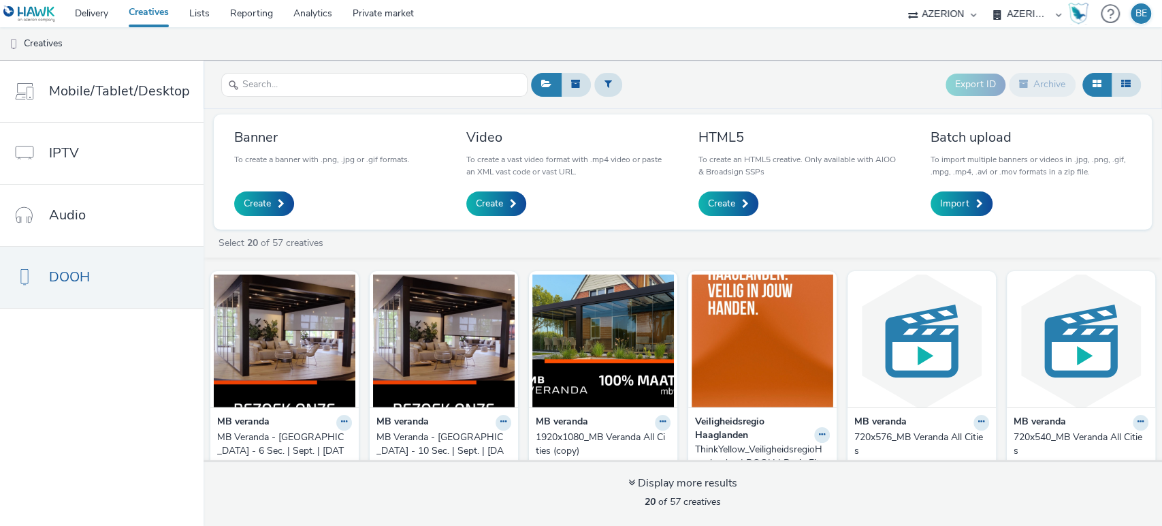
click at [428, 439] on div "MB Veranda - [GEOGRAPHIC_DATA] - 10 Sec. | Sept. | [DATE]" at bounding box center [441, 451] width 129 height 42
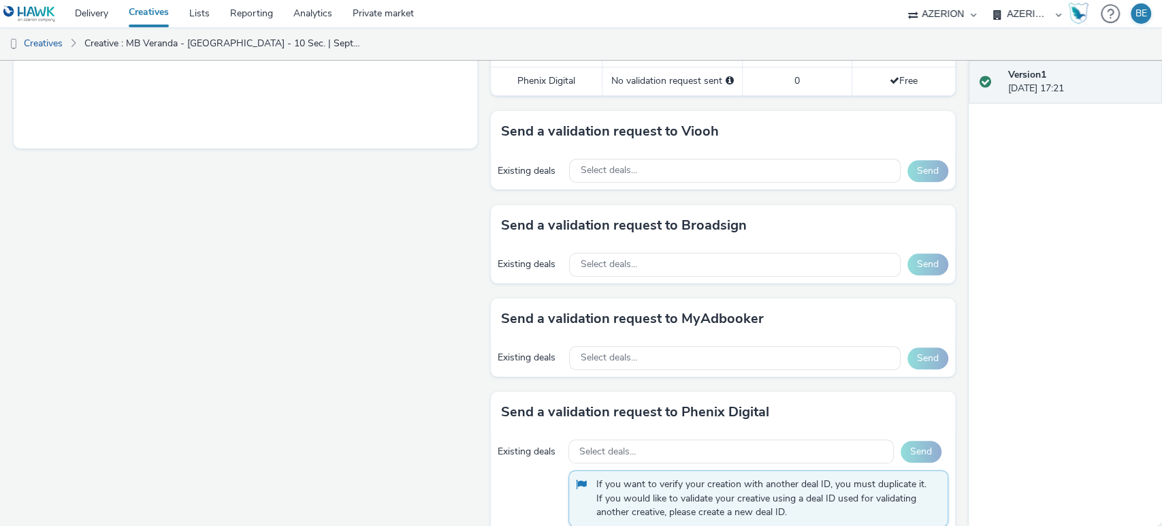
scroll to position [572, 0]
click at [624, 266] on span "Select deals..." at bounding box center [608, 264] width 57 height 12
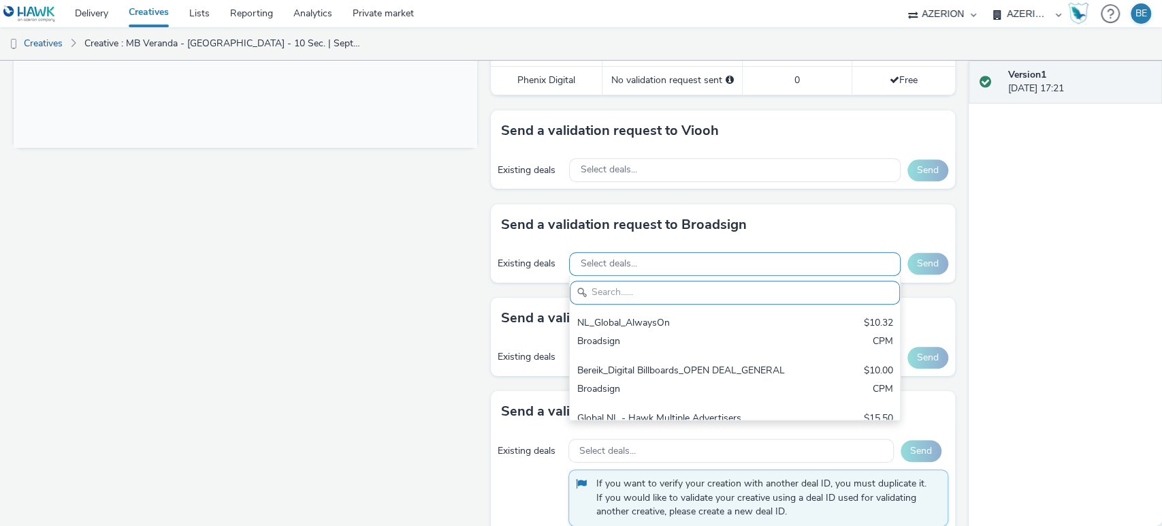
scroll to position [16, 0]
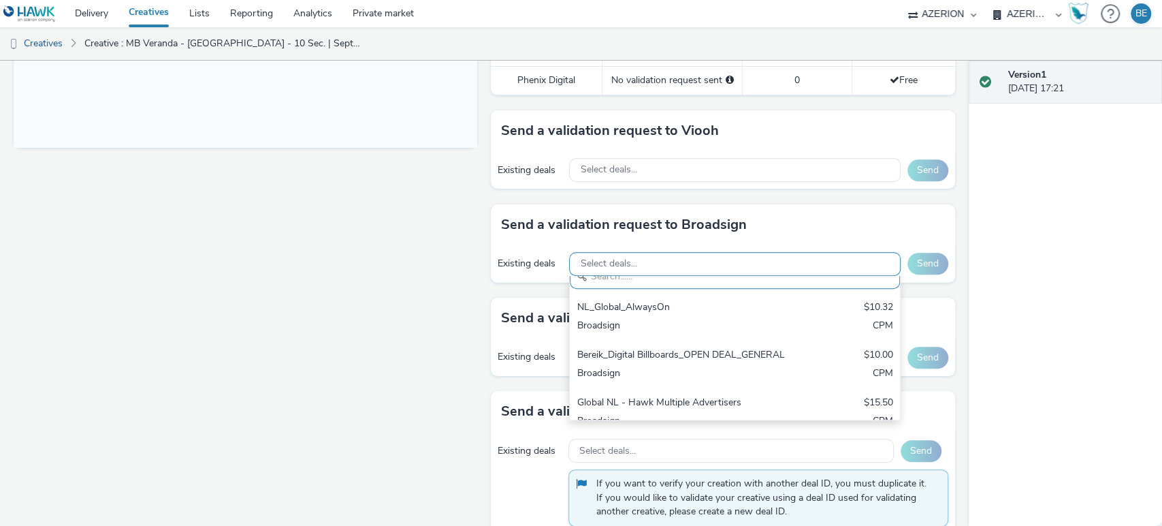
paste input "NL_Global_AlwaysOn"
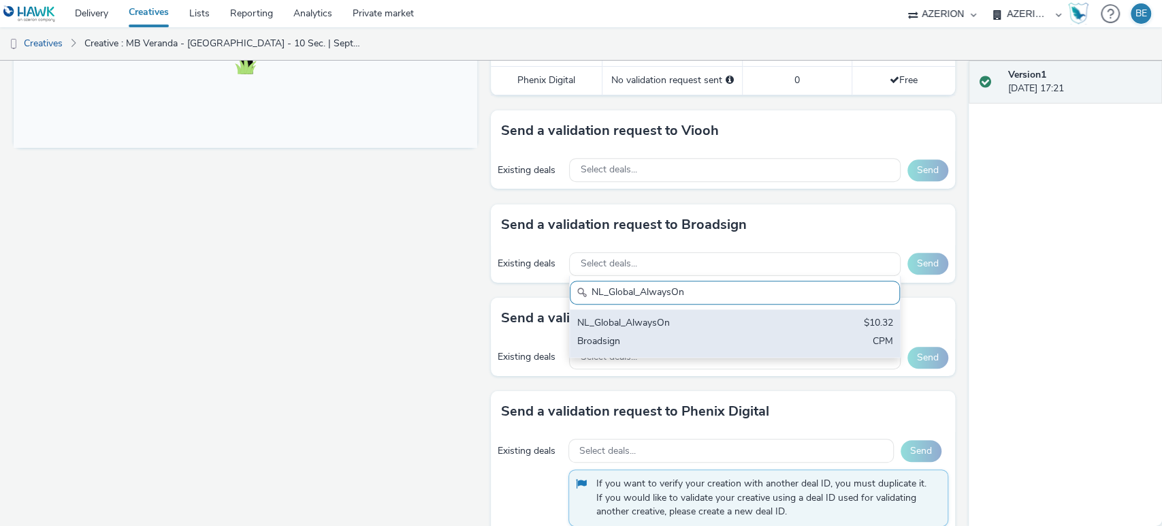
type input "NL_Global_AlwaysOn"
click at [686, 338] on div "Broadsign" at bounding box center [681, 342] width 208 height 16
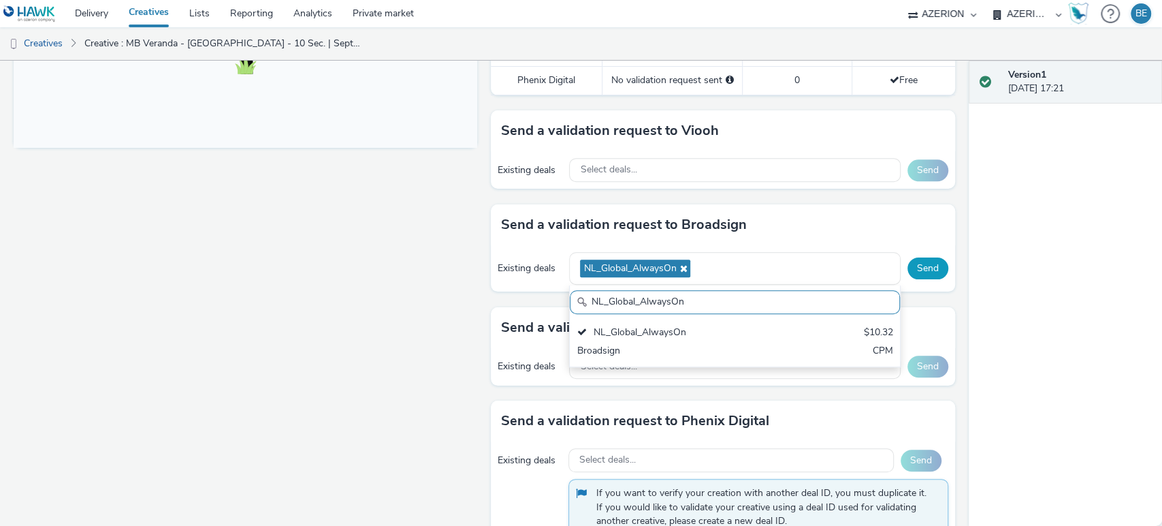
click at [923, 268] on button "Send" at bounding box center [928, 268] width 41 height 22
